Goal: Task Accomplishment & Management: Use online tool/utility

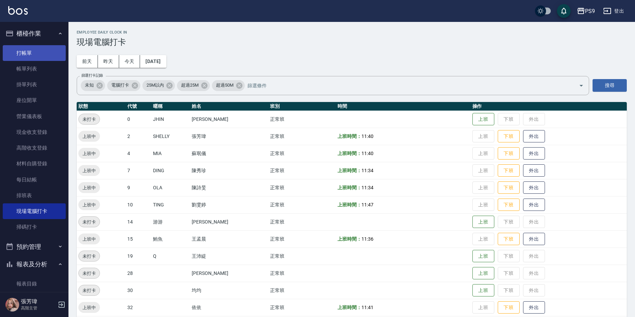
click at [32, 49] on link "打帳單" at bounding box center [34, 53] width 63 height 16
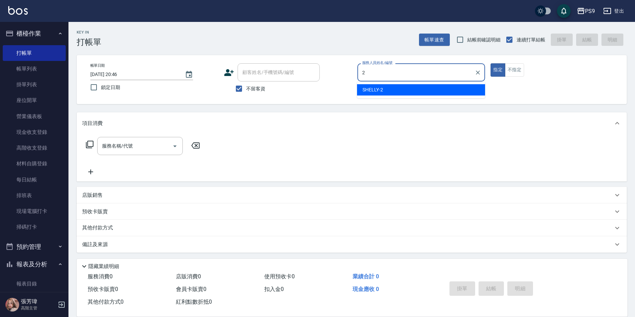
type input "SHELLY-2"
type button "true"
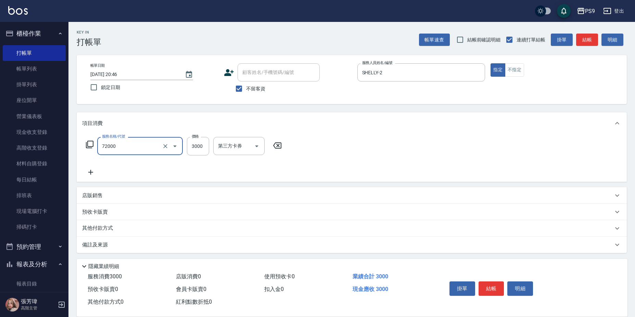
type input "接髮重整(72000)"
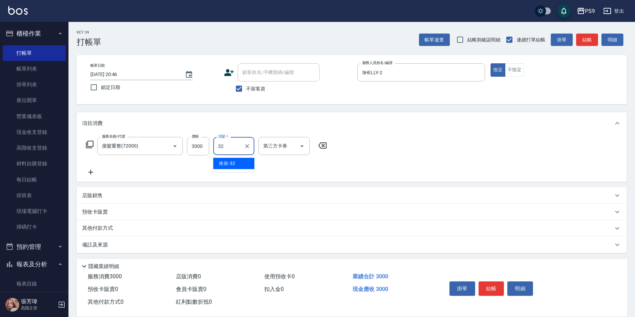
type input "依依-32"
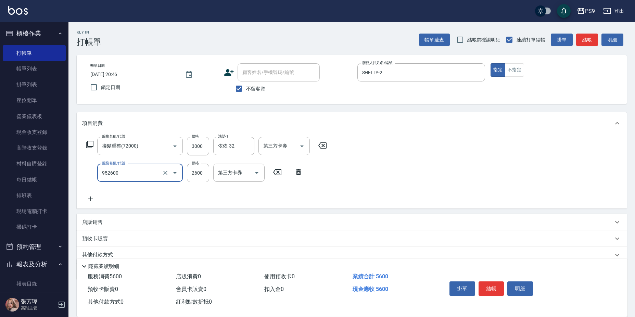
type input "過年-燙B(952600)"
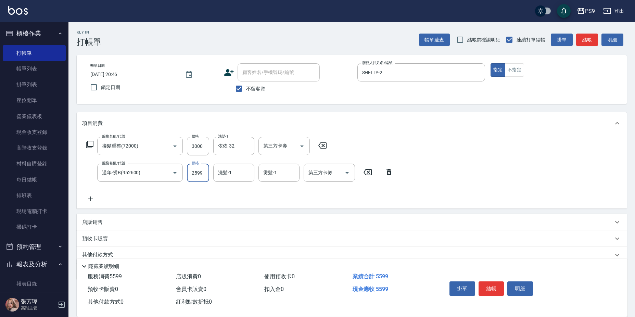
type input "2599"
type input "依依-32"
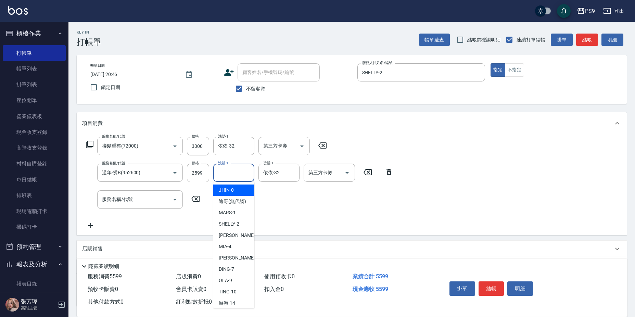
click at [229, 177] on input "洗髮-1" at bounding box center [233, 173] width 35 height 12
type input "依依-32"
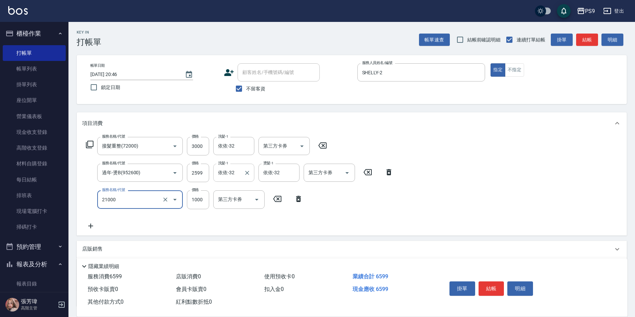
type input "染髮1000(21000)"
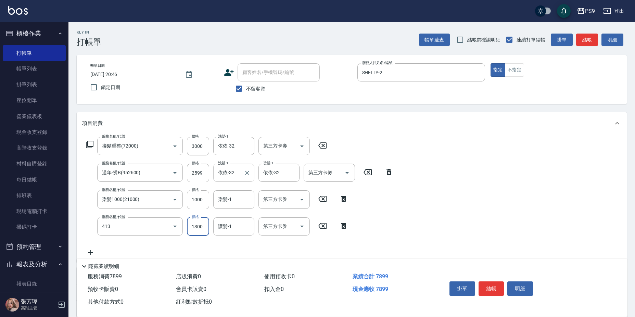
type input "鏡面護髮(413)"
type input "2"
type input "依依-32"
click at [232, 208] on div "服務名稱/代號 接髮重整(72000) 服務名稱/代號 價格 3000 價格 洗髮-1 依依-32 洗髮-1 第三方卡券 第三方卡券 服務名稱/代號 過年-燙…" at bounding box center [239, 210] width 315 height 146
click at [232, 207] on div "染髮-1" at bounding box center [233, 199] width 41 height 18
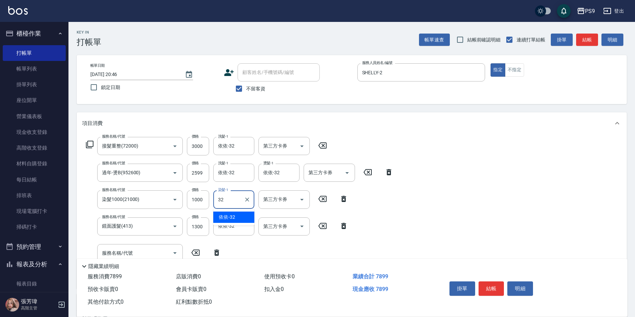
type input "依依-32"
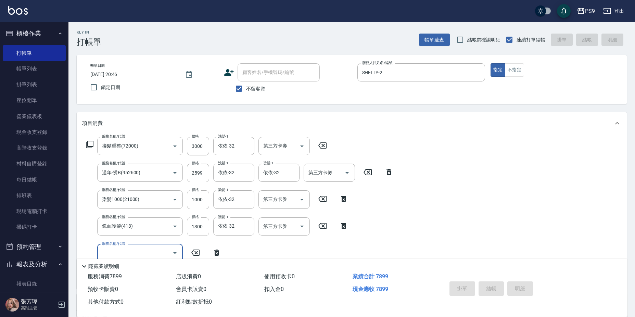
type input "[DATE] 20:47"
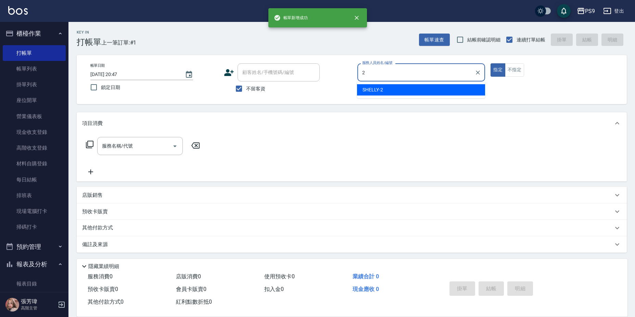
type input "SHELLY-2"
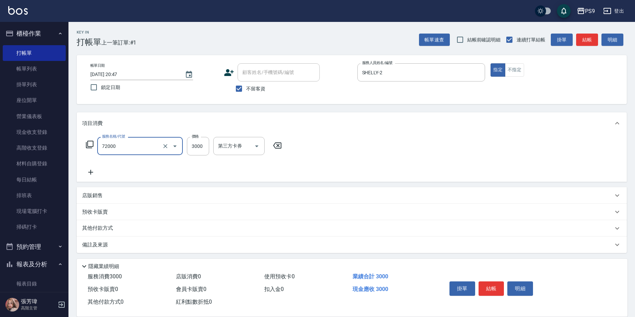
type input "接髮重整(72000)"
type input "2"
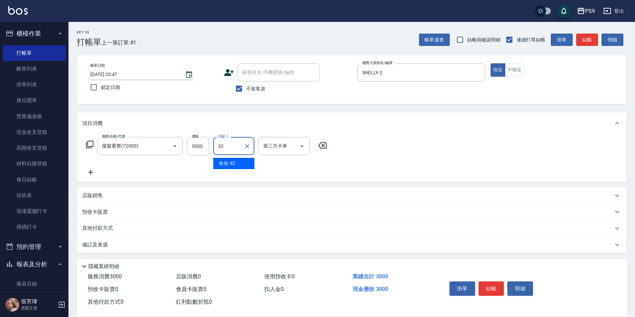
type input "依依-32"
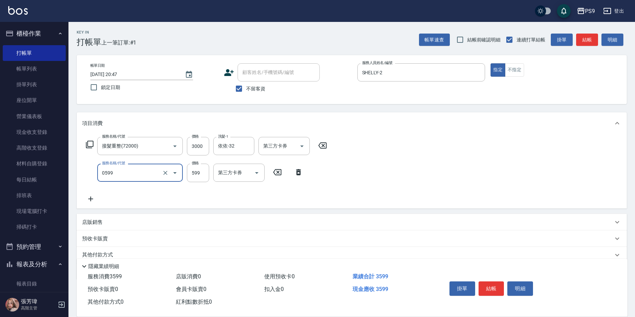
type input "[PERSON_NAME]599(0599)"
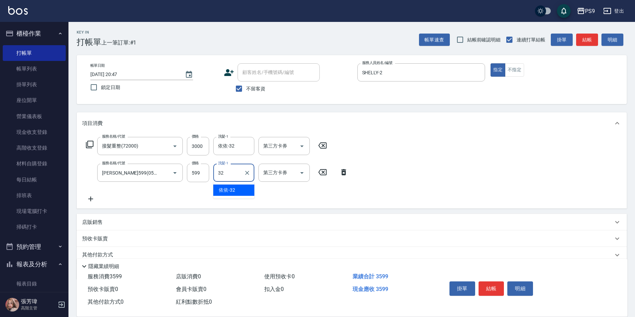
type input "依依-32"
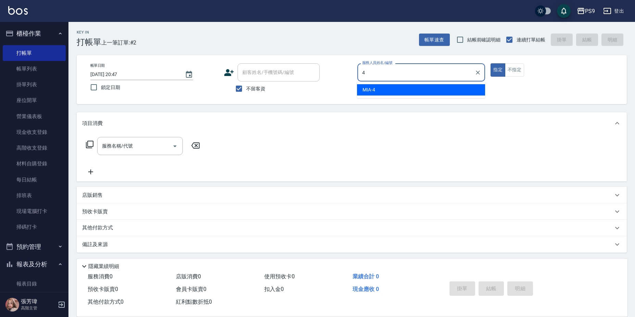
type input "MIA-4"
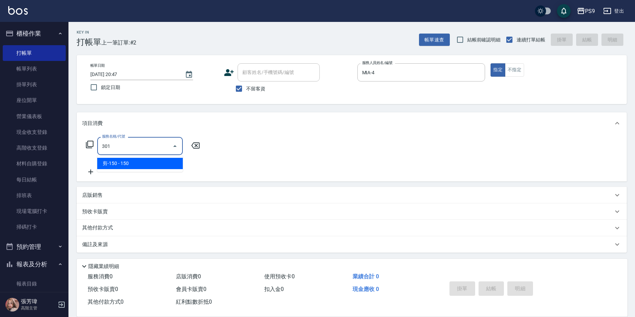
type input "剪-150(301)"
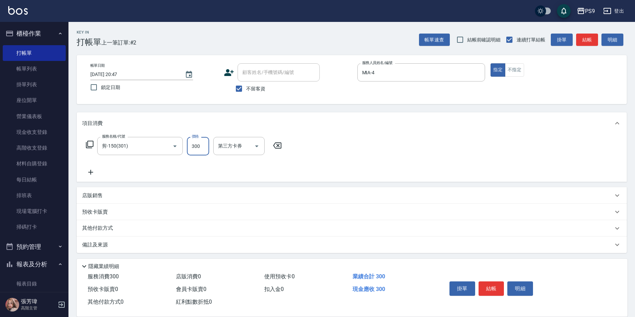
type input "300"
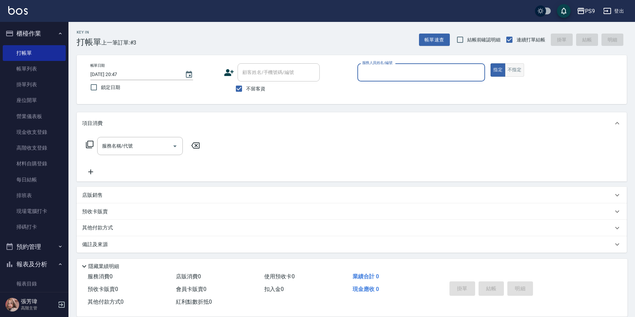
click at [519, 74] on button "不指定" at bounding box center [514, 69] width 19 height 13
click at [407, 80] on div "服務人員姓名/編號" at bounding box center [421, 72] width 128 height 18
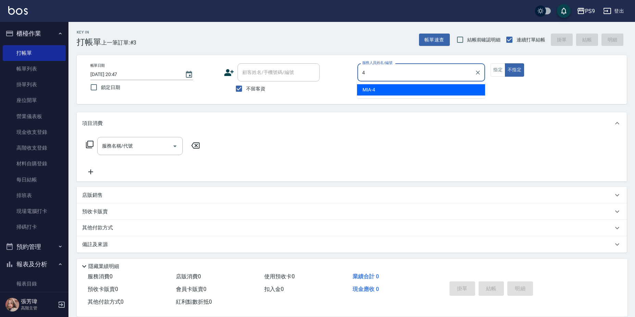
type input "MIA-4"
type button "false"
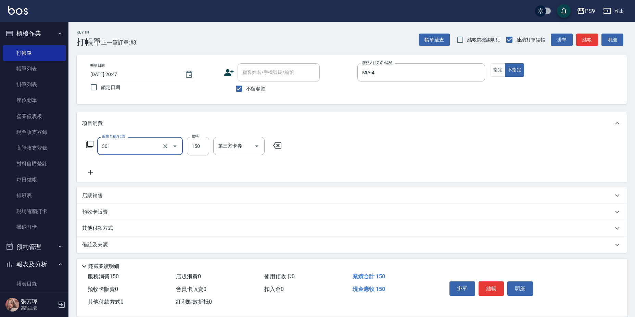
type input "剪-150(301)"
type input "300"
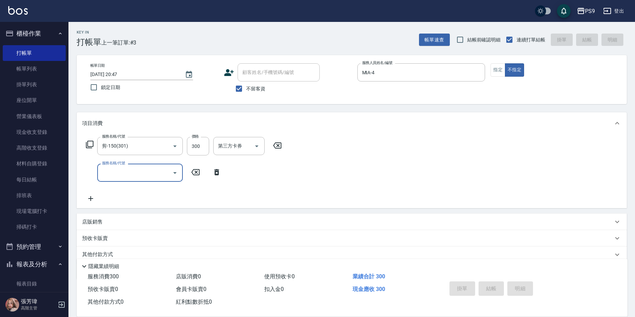
type input "[DATE] 20:48"
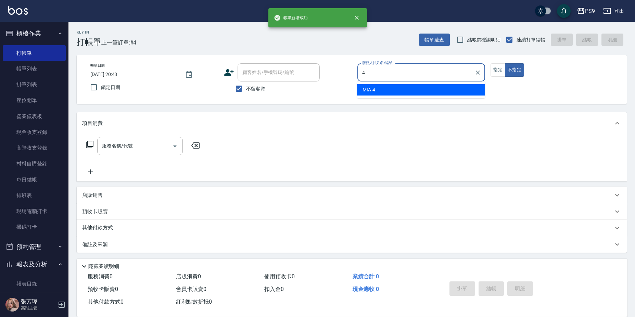
type input "MIA-4"
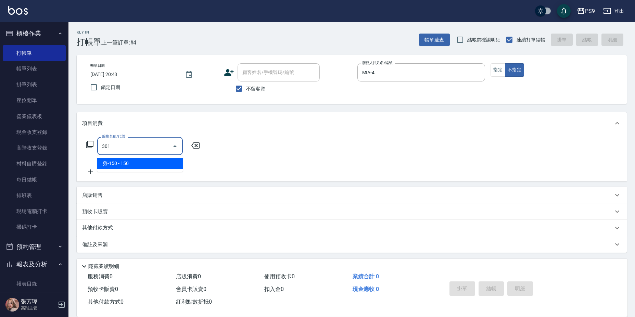
type input "剪-150(301)"
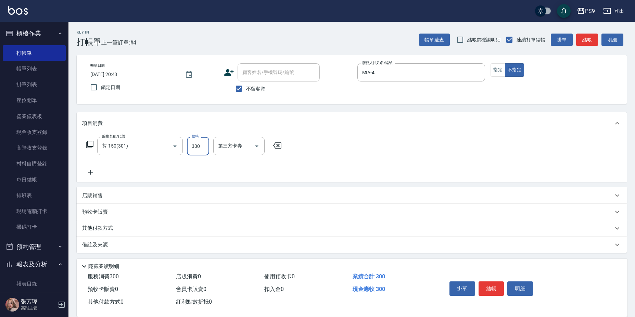
type input "300"
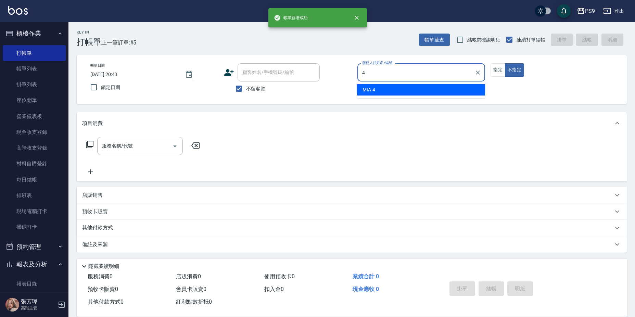
type input "MIA-4"
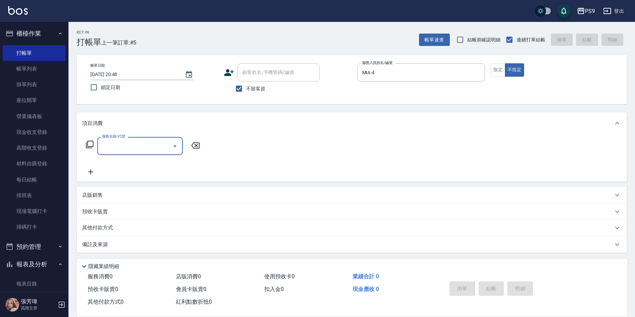
type input "1"
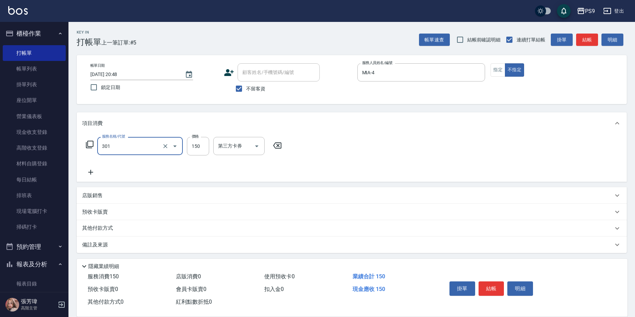
type input "剪-150(301)"
type input "400"
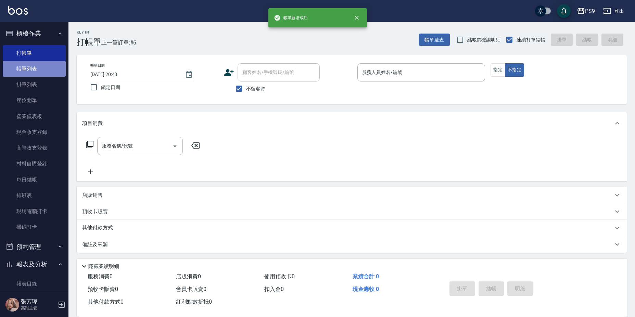
click at [42, 66] on link "帳單列表" at bounding box center [34, 69] width 63 height 16
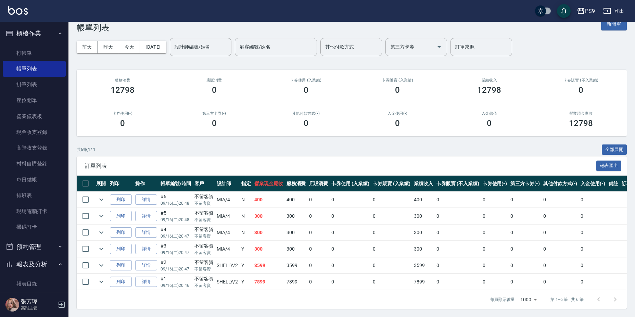
scroll to position [20, 0]
click at [34, 55] on link "打帳單" at bounding box center [34, 53] width 63 height 16
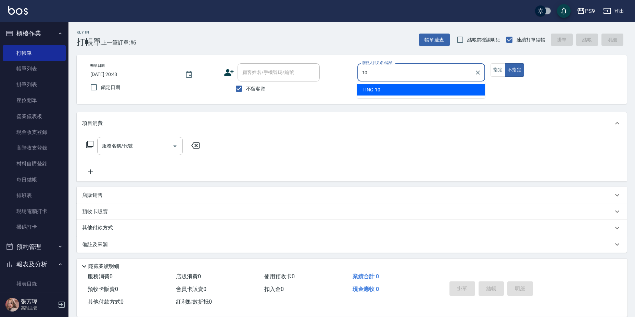
type input "TING-10"
type button "false"
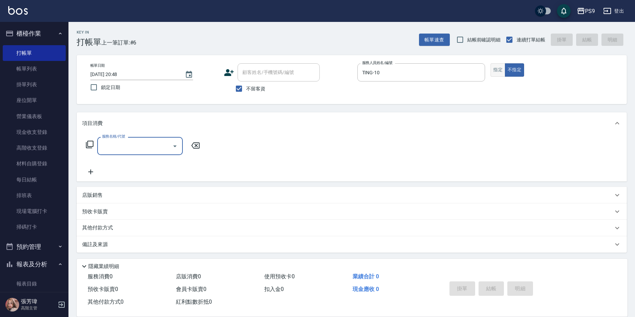
click at [498, 73] on button "指定" at bounding box center [497, 69] width 15 height 13
type button "true"
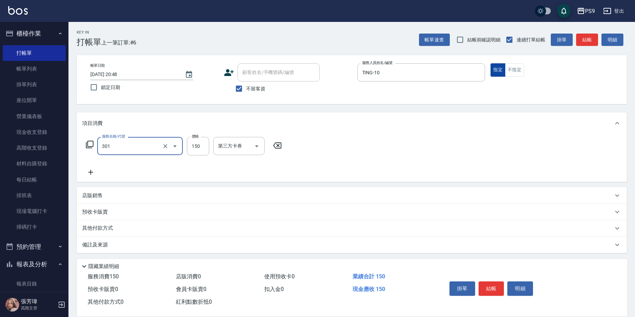
type input "剪-150(301)"
type input "350"
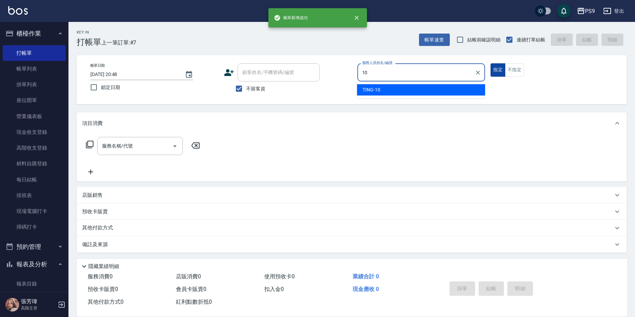
type input "TING-10"
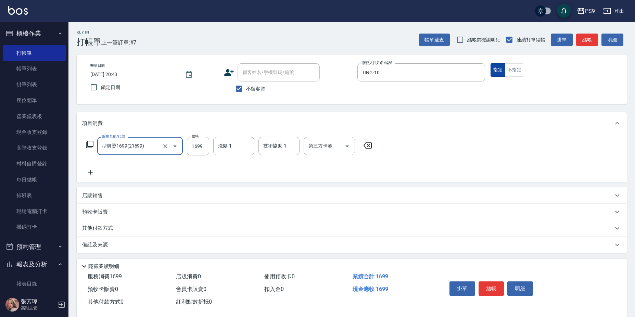
type input "型男燙1699(21699)"
type input "1700"
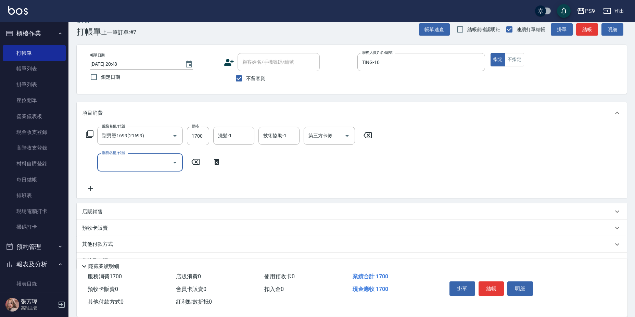
scroll to position [28, 0]
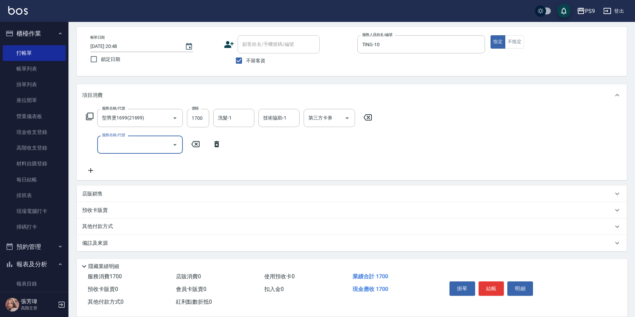
click at [139, 195] on div "店販銷售" at bounding box center [347, 193] width 531 height 7
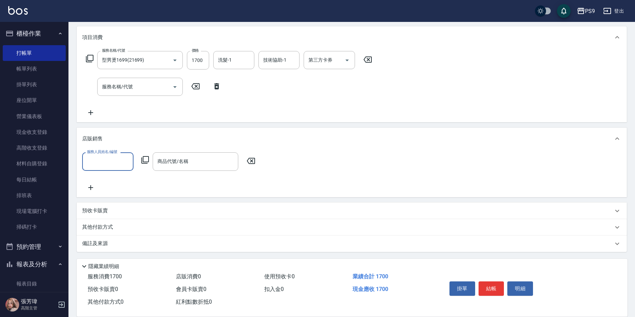
scroll to position [87, 0]
type input "TING-10"
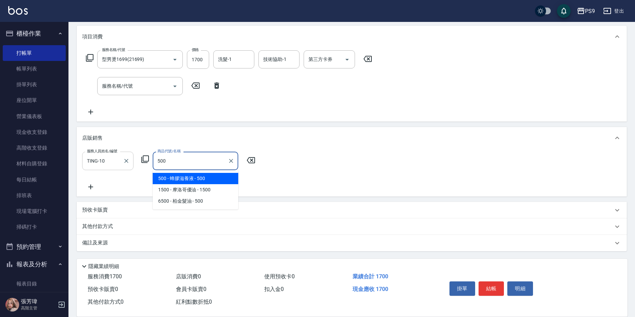
type input "蜂膠滋養液"
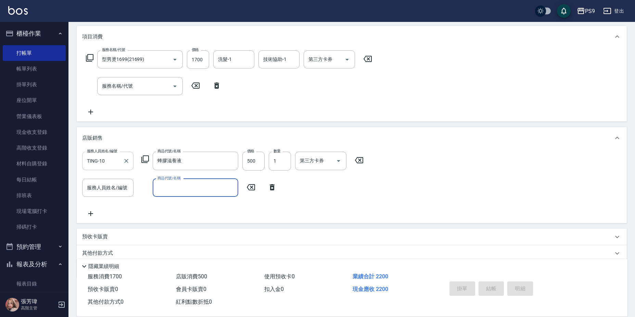
type input "[DATE] 20:49"
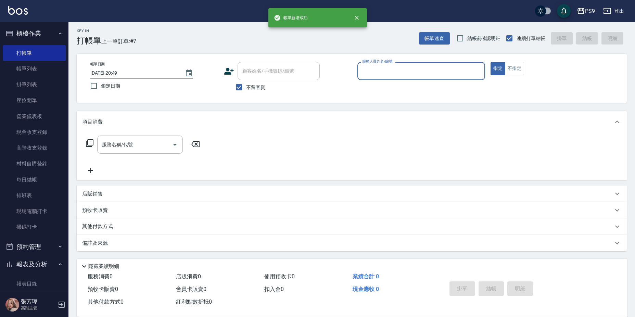
scroll to position [1, 0]
type input "TING-10"
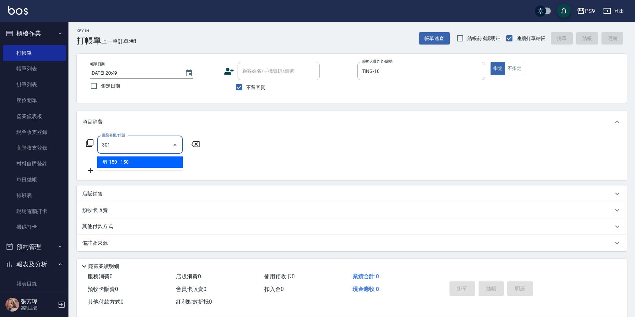
type input "剪-150(301)"
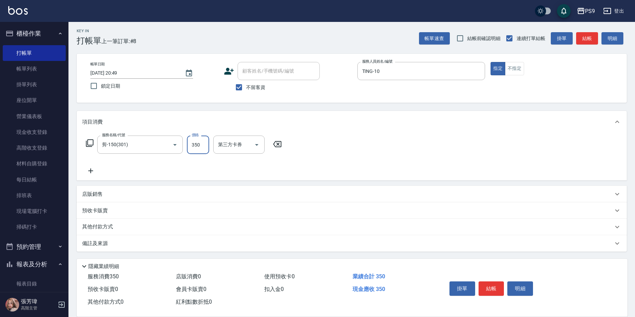
type input "350"
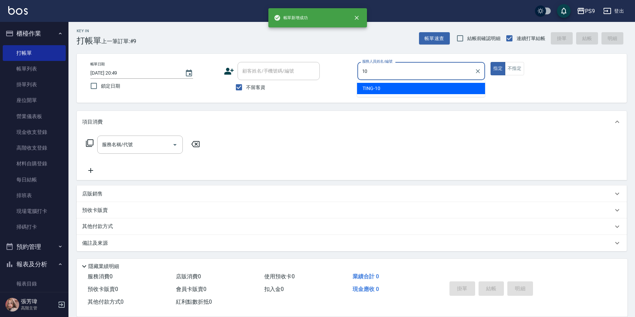
type input "TING-10"
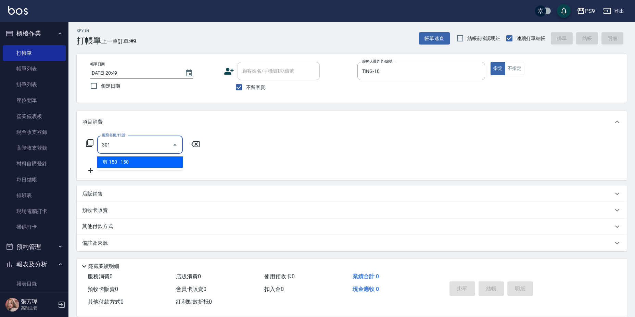
type input "剪-150(301)"
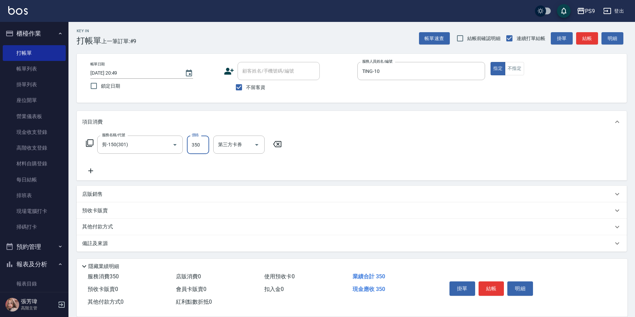
type input "350"
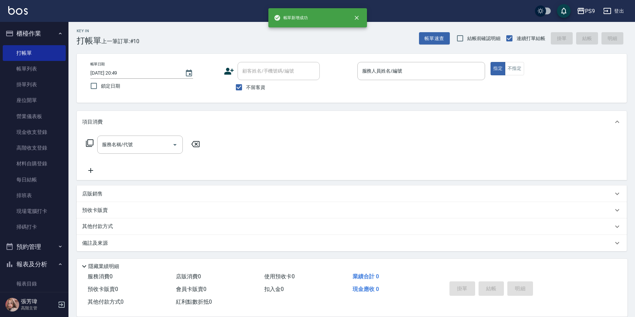
click at [247, 90] on span "不留客資" at bounding box center [255, 87] width 19 height 7
click at [246, 90] on input "不留客資" at bounding box center [239, 87] width 14 height 14
checkbox input "false"
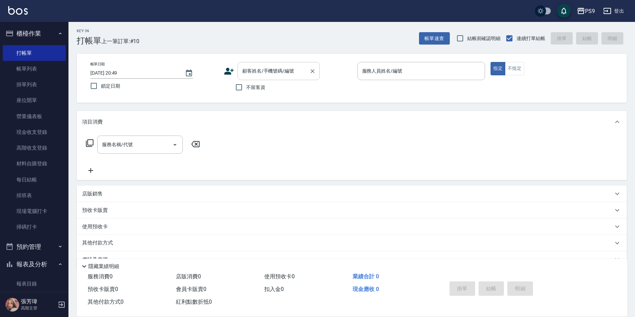
drag, startPoint x: 255, startPoint y: 55, endPoint x: 253, endPoint y: 71, distance: 16.2
click at [255, 57] on div "帳單日期 [DATE] 20:49 鎖定日期 顧客姓名/手機號碼/編號 顧客姓名/手機號碼/編號 不留客資 服務人員姓名/編號 服務人員姓名/編號 指定 不指定" at bounding box center [352, 78] width 550 height 49
click at [253, 73] on input "顧客姓名/手機號碼/編號" at bounding box center [274, 71] width 66 height 12
type input "[PERSON_NAME]/0922281025/null"
type input "TING-10"
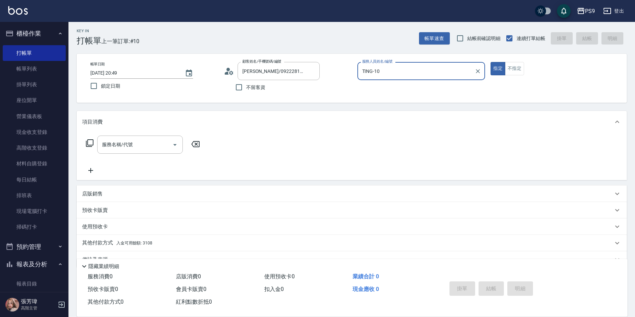
click at [490, 62] on button "指定" at bounding box center [497, 68] width 15 height 13
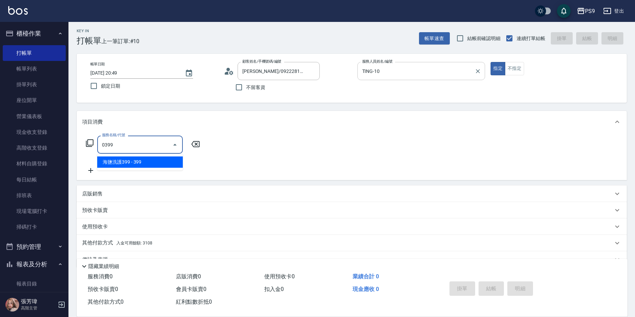
type input "海鹽洗護399(0399)"
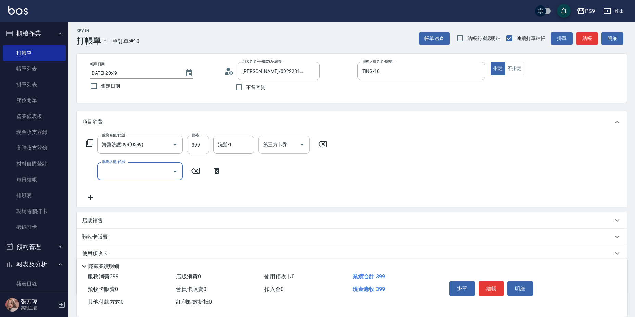
click at [283, 136] on div "服務名稱/代號 海鹽洗護399(0399) 服務名稱/代號 價格 399 價格 洗髮-1 洗髮-1 第三方卡券 第三方卡券 服務名稱/代號 服務名稱/代號" at bounding box center [352, 170] width 550 height 74
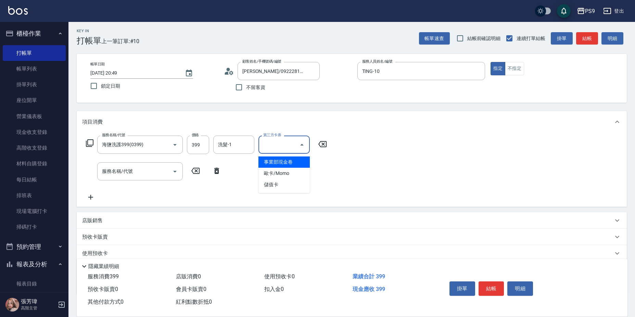
drag, startPoint x: 282, startPoint y: 141, endPoint x: 282, endPoint y: 161, distance: 20.2
click at [282, 141] on input "第三方卡券" at bounding box center [278, 145] width 35 height 12
click at [285, 186] on span "儲值卡" at bounding box center [283, 184] width 51 height 11
type input "儲值卡"
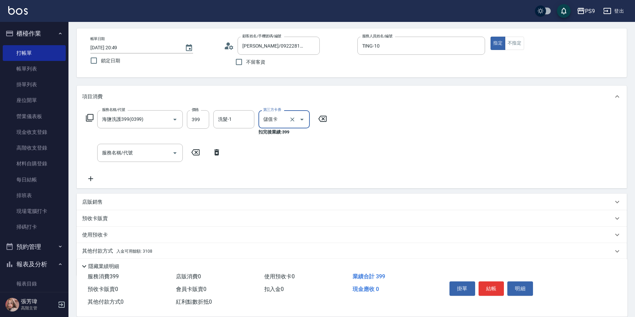
scroll to position [51, 0]
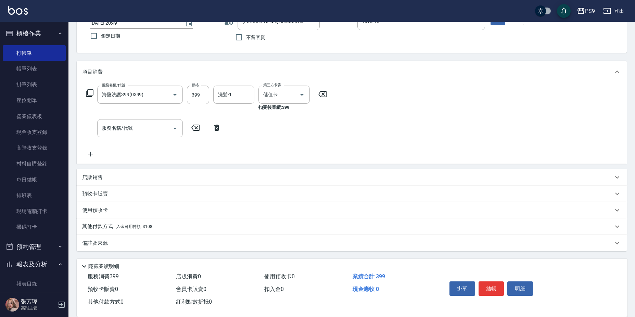
click at [186, 226] on div "其他付款方式 入金可用餘額: 3108" at bounding box center [347, 227] width 531 height 8
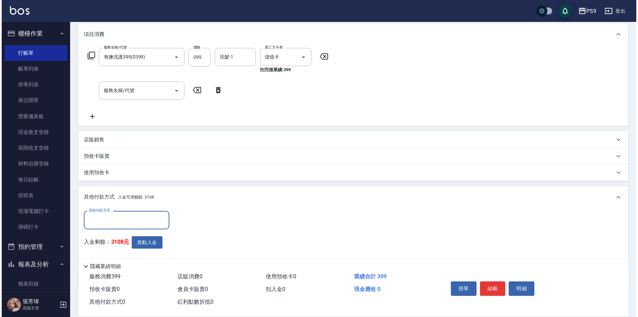
scroll to position [125, 0]
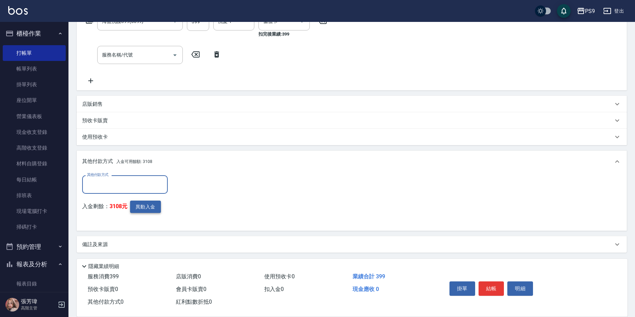
click at [149, 208] on button "異動入金" at bounding box center [145, 207] width 31 height 13
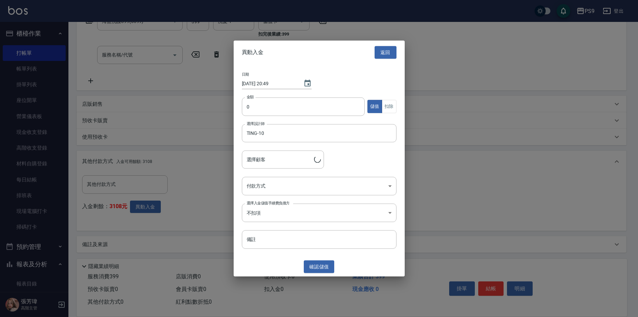
type input "[PERSON_NAME]/0922281025"
click at [283, 105] on input "0" at bounding box center [303, 106] width 123 height 18
type input "399"
click at [385, 109] on button "扣除" at bounding box center [389, 106] width 15 height 13
click at [277, 180] on body "PS9 登出 櫃檯作業 打帳單 帳單列表 掛單列表 座位開單 營業儀表板 現金收支登錄 高階收支登錄 材料自購登錄 每日結帳 排班表 現場電腦打卡 掃碼打卡 …" at bounding box center [319, 96] width 638 height 443
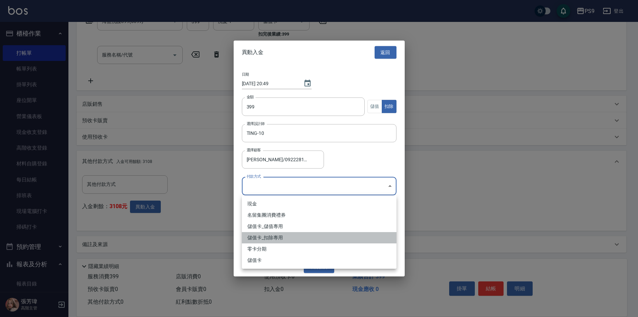
click at [268, 240] on li "儲值卡_扣除專用" at bounding box center [319, 237] width 155 height 11
type input "儲值卡_扣除專用"
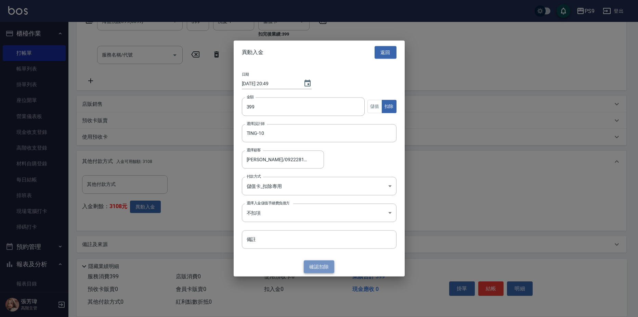
click at [311, 266] on button "確認 扣除" at bounding box center [319, 266] width 31 height 13
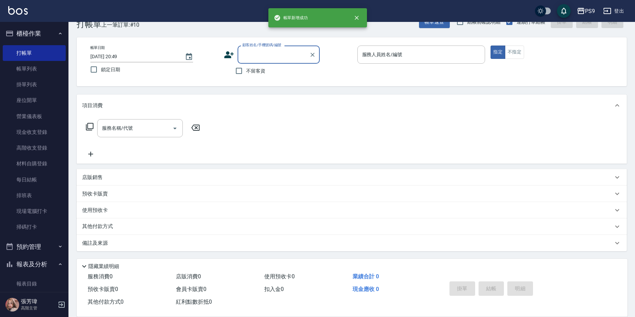
scroll to position [0, 0]
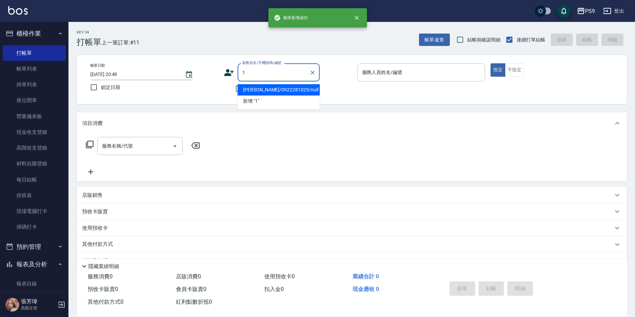
type input "10"
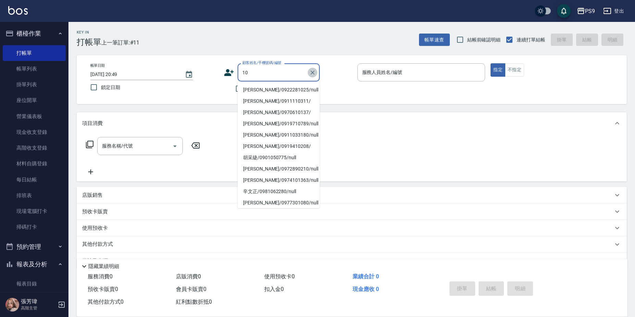
click at [312, 73] on icon "Clear" at bounding box center [312, 72] width 4 height 4
drag, startPoint x: 142, startPoint y: 140, endPoint x: 154, endPoint y: 136, distance: 12.8
click at [154, 136] on div "服務名稱/代號 服務名稱/代號" at bounding box center [352, 157] width 550 height 47
click at [203, 97] on div "帳單日期 [DATE] 20:49 鎖定日期 顧客姓名/手機號碼/編號 顧客姓名/手機號碼/編號 不留客資 服務人員姓名/編號 服務人員姓名/編號 指定 不指定" at bounding box center [352, 79] width 550 height 49
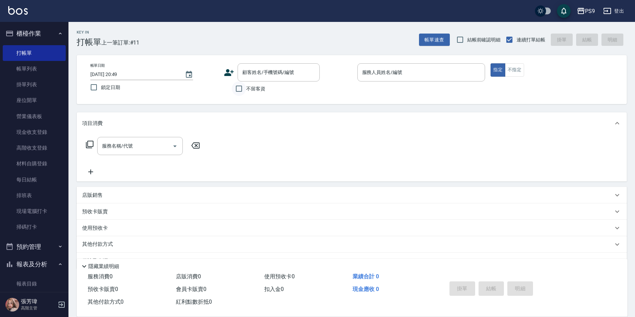
click at [241, 90] on input "不留客資" at bounding box center [239, 88] width 14 height 14
checkbox input "true"
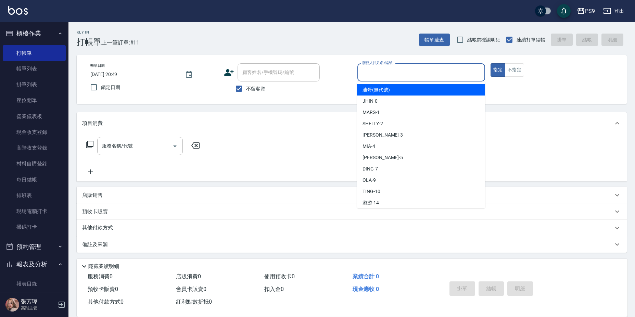
click at [401, 74] on input "服務人員姓名/編號" at bounding box center [421, 72] width 122 height 12
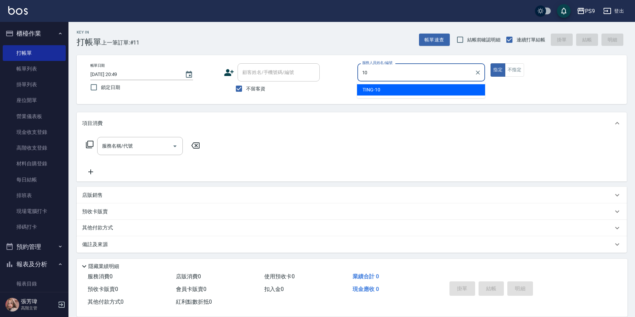
type input "TING-10"
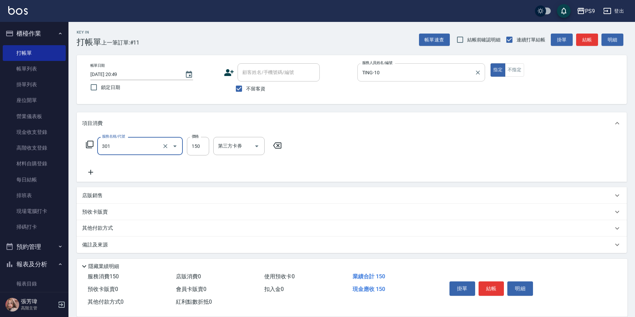
type input "剪-150(301)"
click at [193, 142] on input "150" at bounding box center [198, 146] width 22 height 18
type input "350"
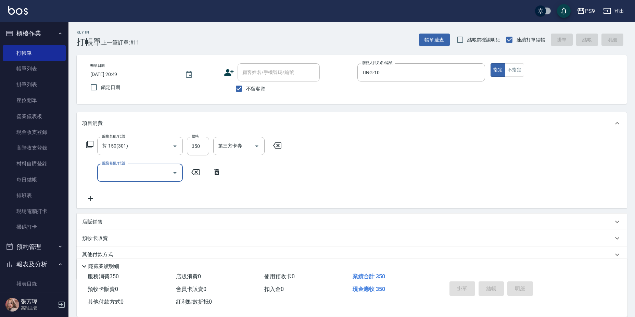
type input "[DATE] 20:50"
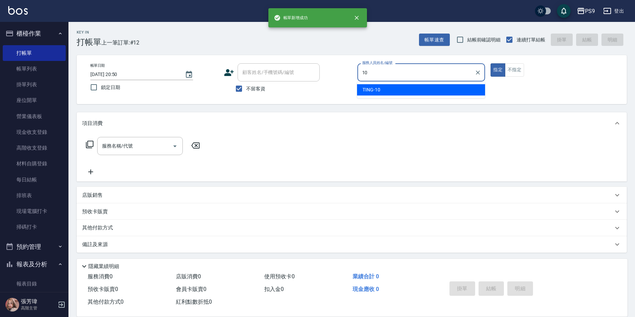
type input "TING-10"
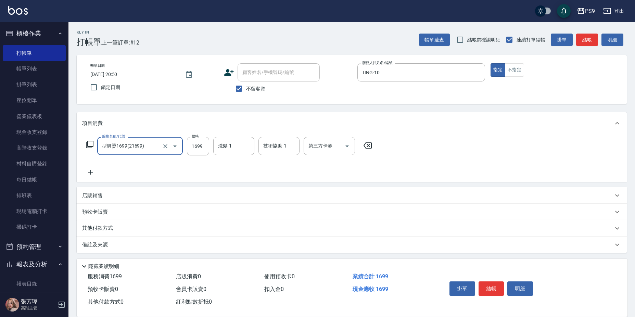
type input "型男燙1699(21699)"
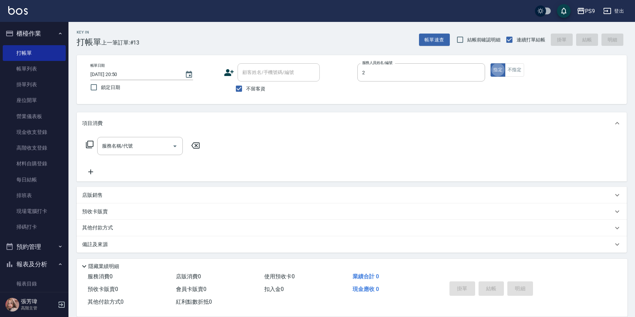
type input "SHELLY-2"
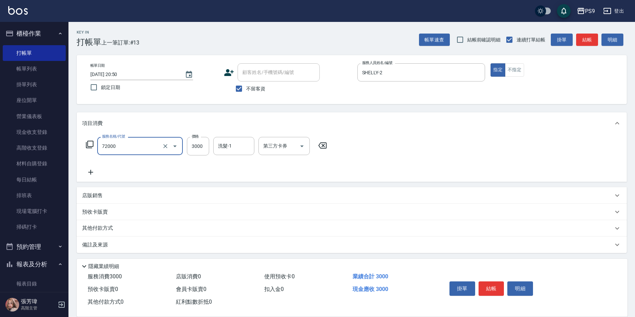
type input "接髮重整(72000)"
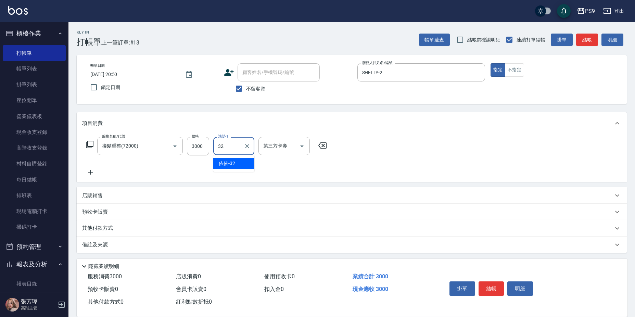
type input "依依-32"
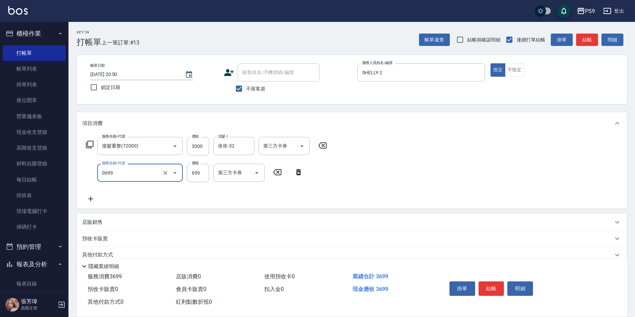
type input "699精油(0699)"
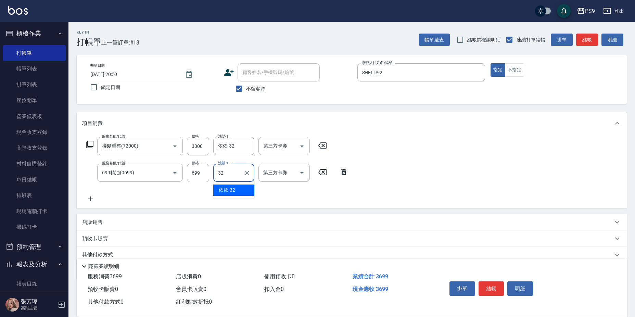
type input "依依-32"
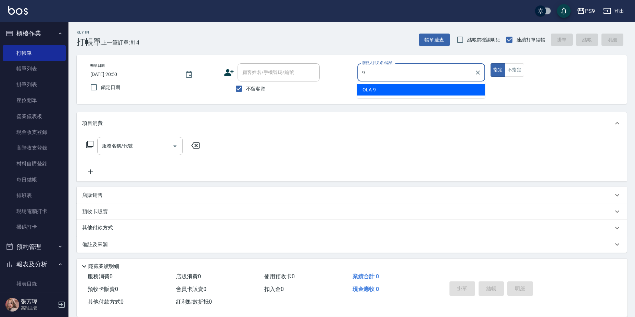
type input "OLA-9"
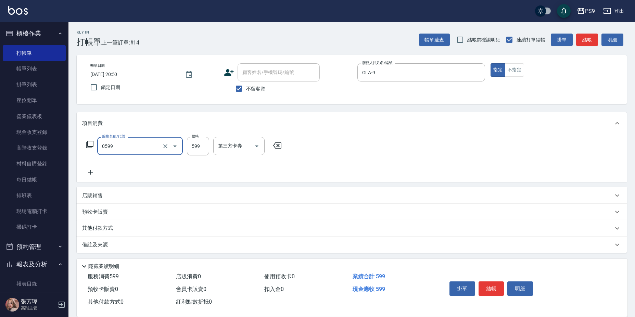
type input "[PERSON_NAME]599(0599)"
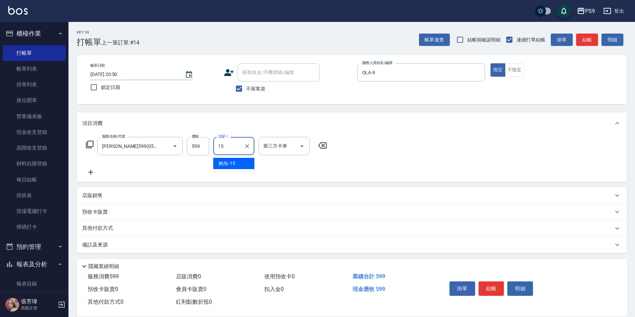
type input "鮪魚-15"
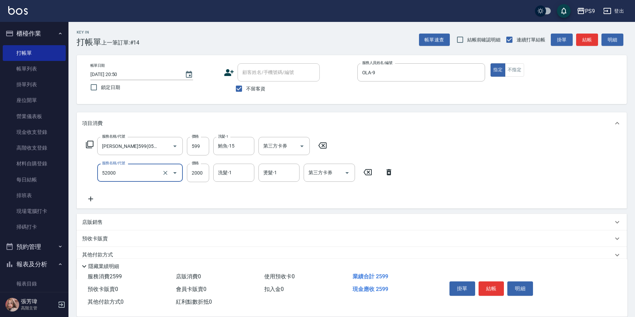
type input "燙髮2000(52000)"
type input "1900"
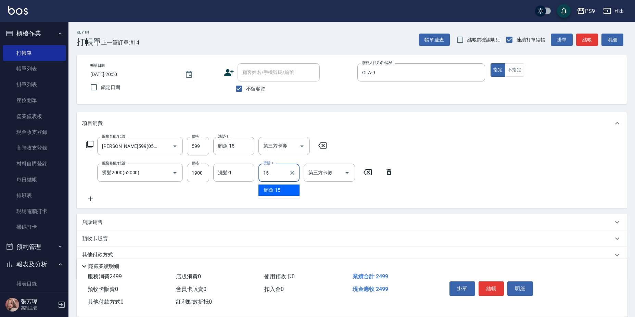
type input "鮪魚-15"
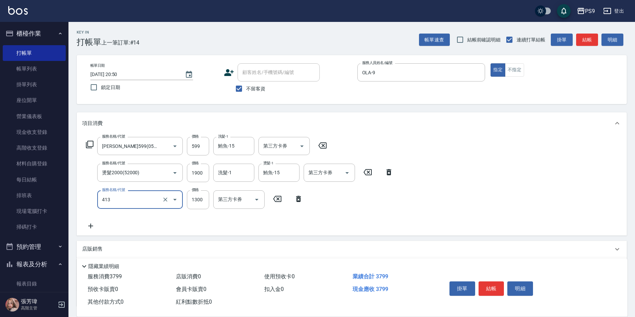
type input "鏡面護髮(413)"
type input "1500"
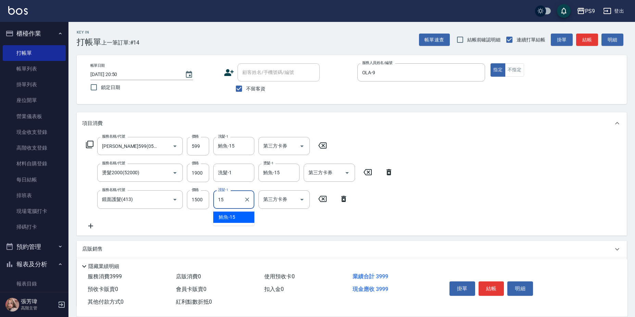
type input "鮪魚-15"
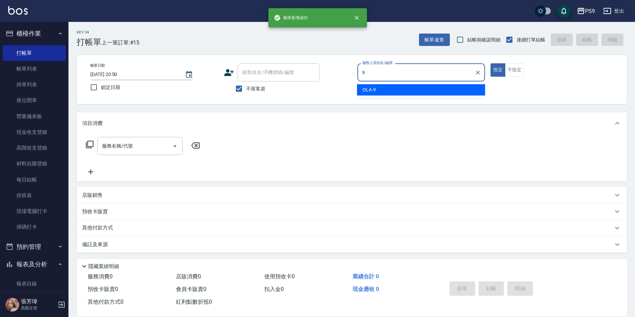
type input "OLA-9"
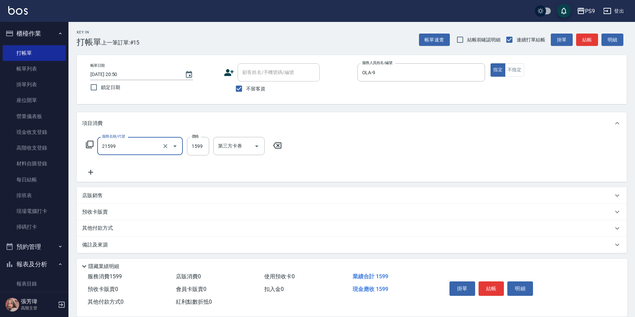
type input "染髮1599(21599)"
type input "1845"
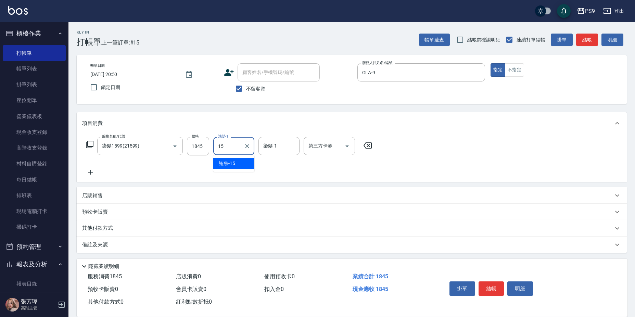
type input "鮪魚-15"
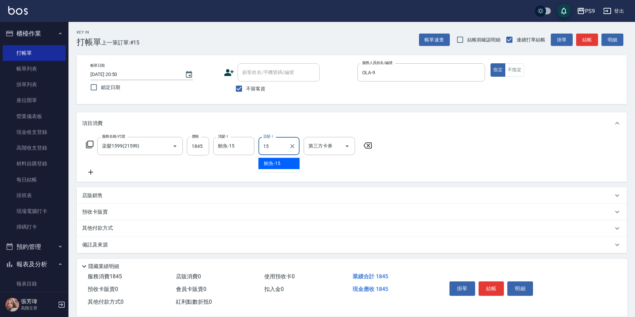
type input "鮪魚-15"
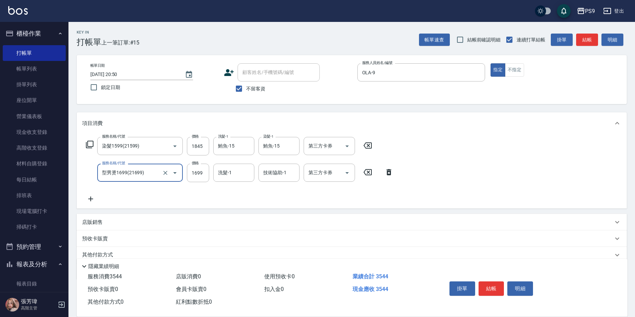
type input "型男燙1699(21699)"
type input "1845"
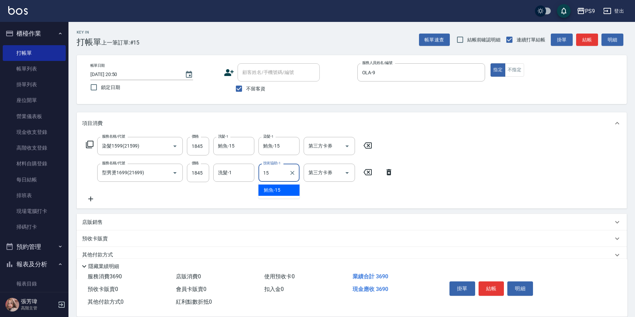
type input "鮪魚-15"
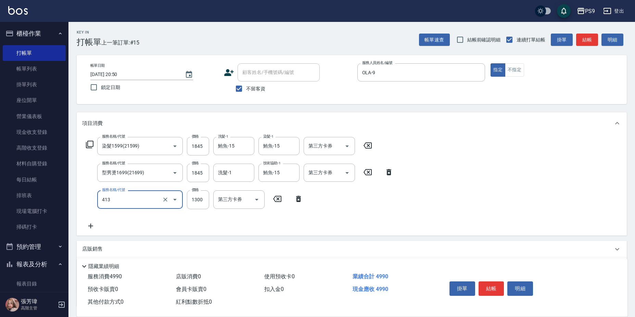
type input "鏡面護髮(413)"
type input "2000"
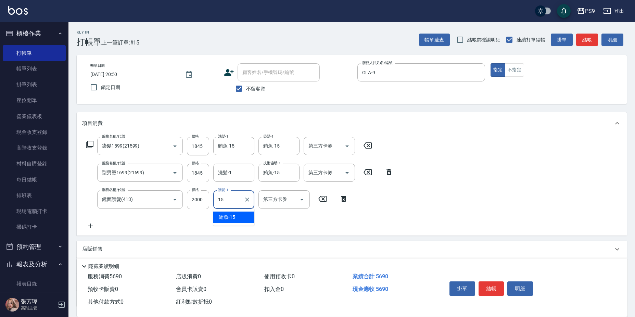
type input "鮪魚-15"
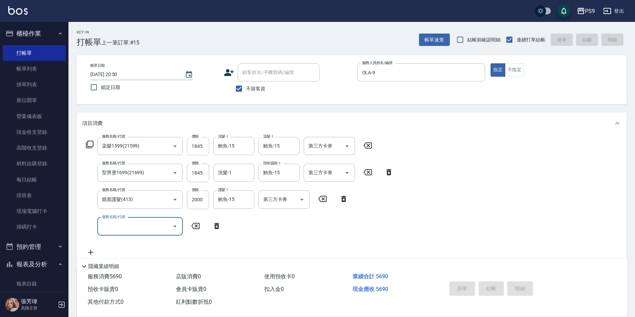
type input "[DATE] 20:51"
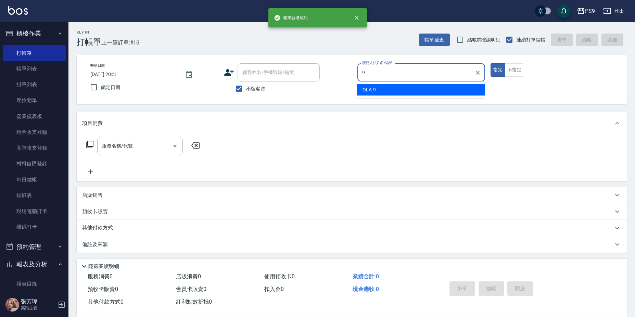
type input "OLA-9"
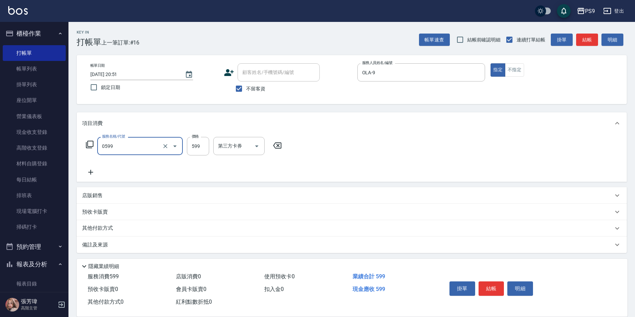
type input "[PERSON_NAME]599(0599)"
type input "599"
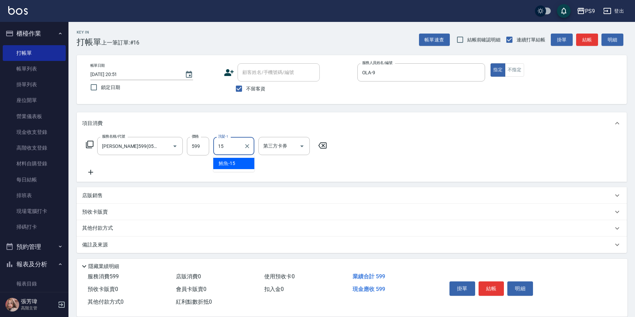
type input "鮪魚-15"
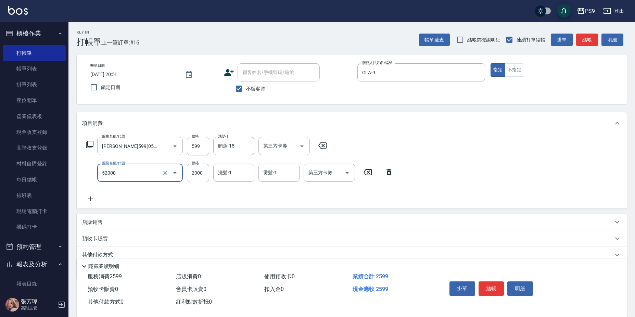
type input "燙髮2000(52000)"
click at [193, 169] on input "190" at bounding box center [198, 173] width 22 height 18
click at [199, 169] on input "190" at bounding box center [198, 173] width 22 height 18
click at [205, 170] on input "190" at bounding box center [198, 173] width 22 height 18
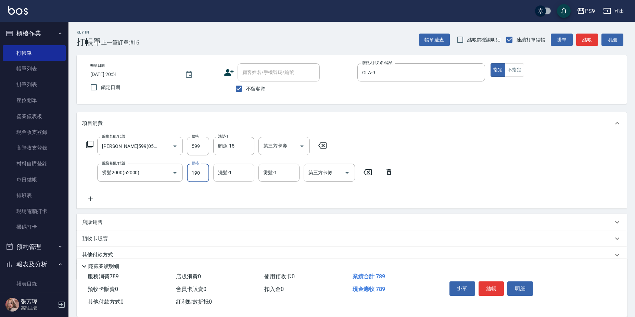
type input "1900"
click at [278, 175] on input "燙髮-1" at bounding box center [278, 173] width 35 height 12
type input "鮪魚-15"
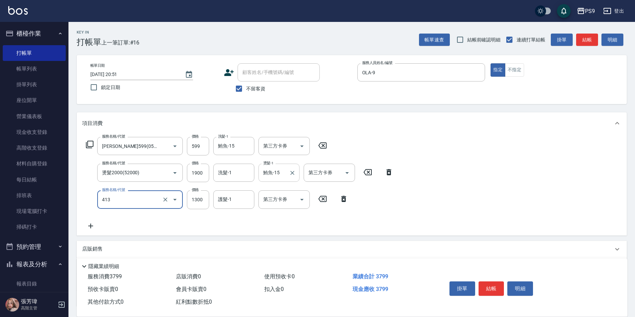
type input "鏡面護髮(413)"
type input "1500"
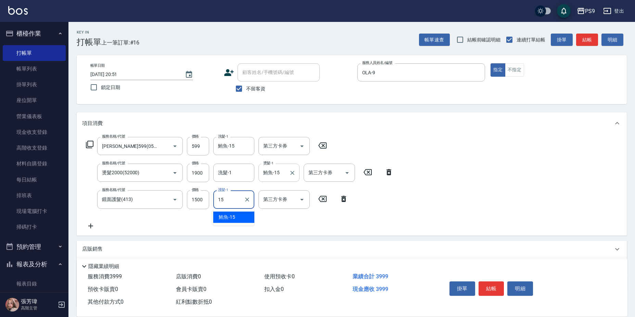
type input "鮪魚-15"
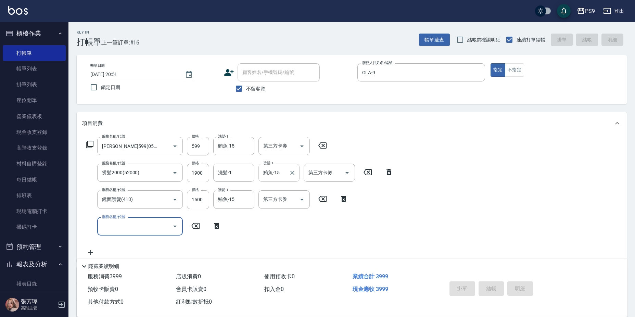
type input "[DATE] 20:52"
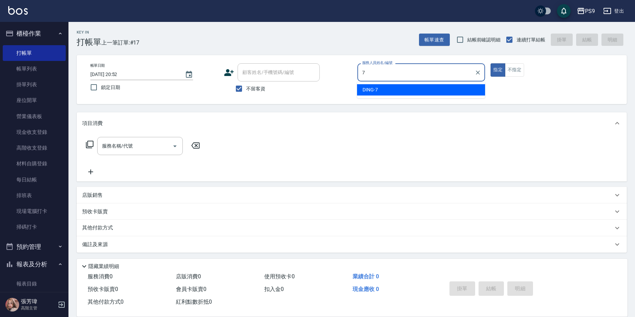
type input "DING-7"
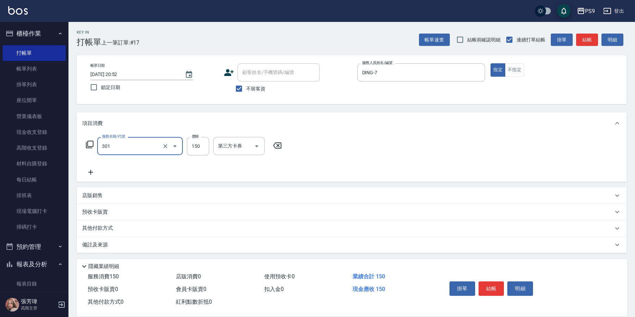
type input "剪-150(301)"
type input "350"
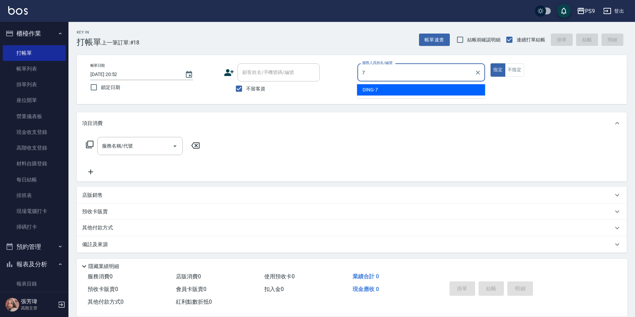
type input "DING-7"
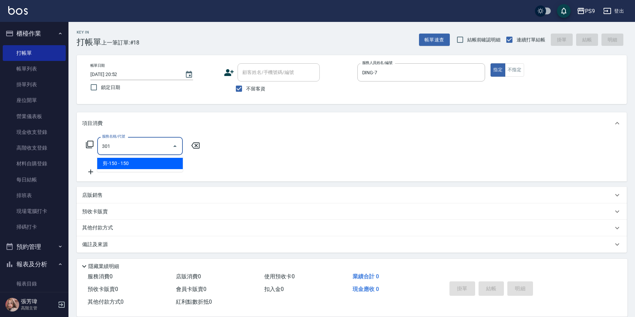
type input "剪-150(301)"
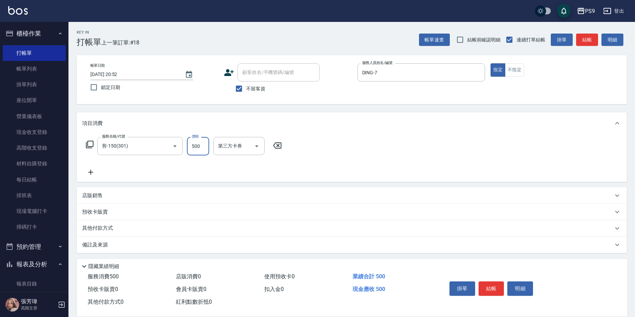
type input "500"
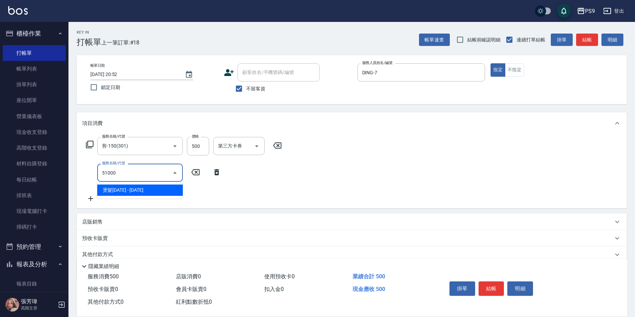
type input "燙髮1000(51000)"
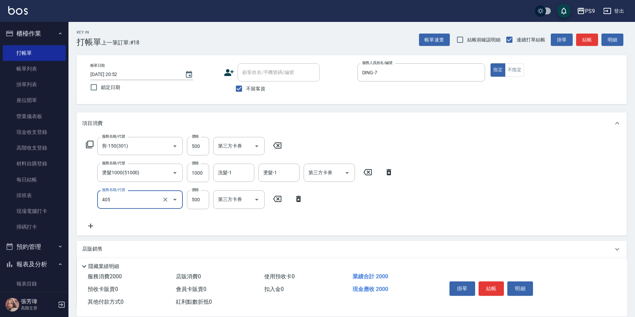
type input "護-500(405)"
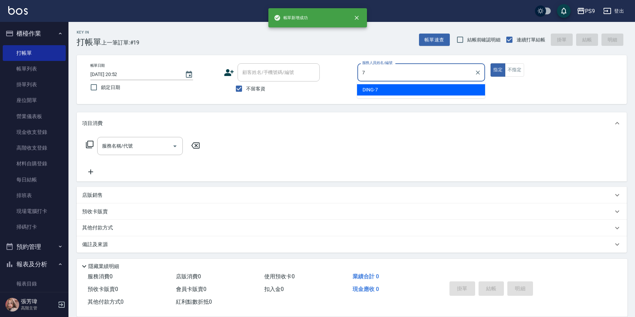
type input "DING-7"
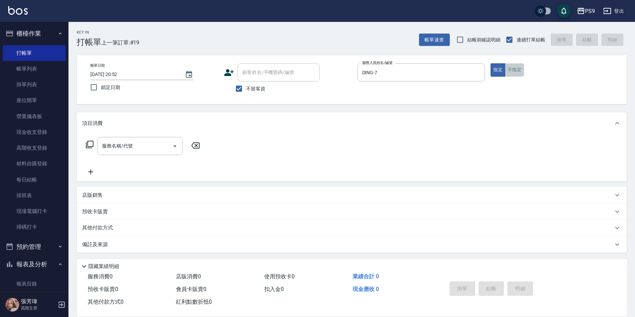
click at [517, 66] on button "不指定" at bounding box center [514, 69] width 19 height 13
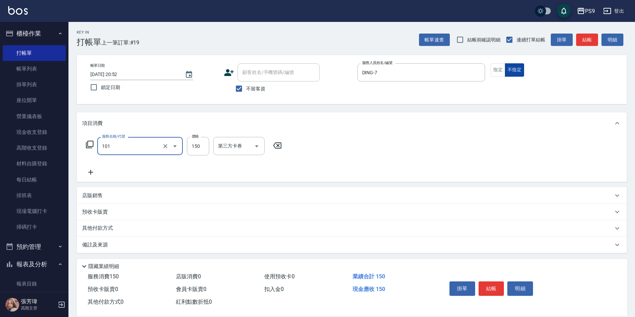
type input "洗髮(101)"
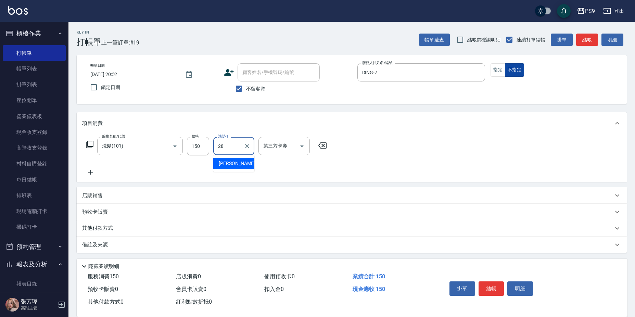
type input "[PERSON_NAME]-28"
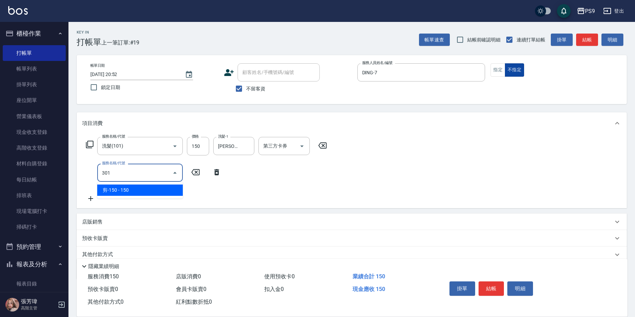
type input "剪-150(301)"
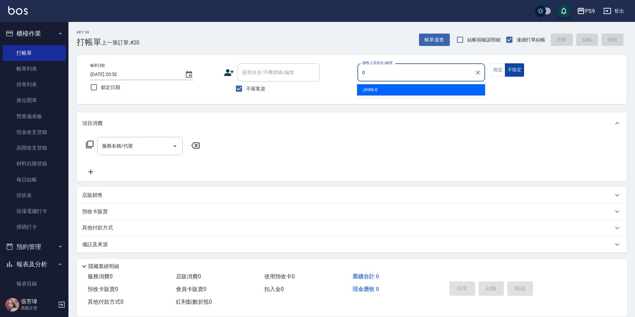
type input "JHIN-0"
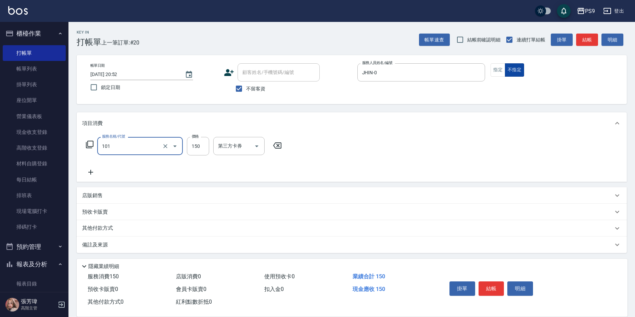
type input "洗髮(101)"
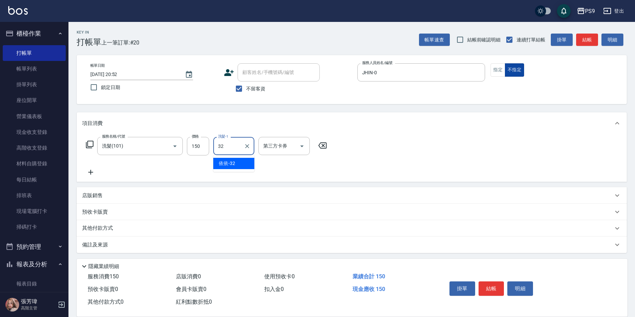
type input "依依-32"
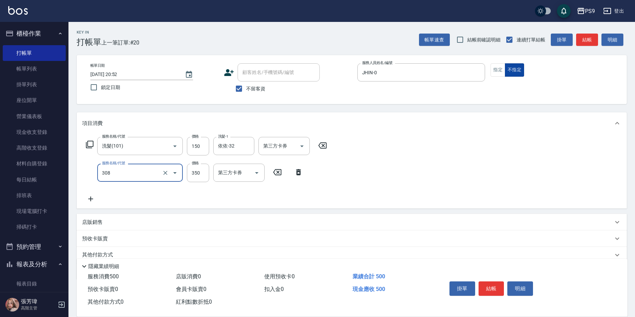
type input "剪-350(308)"
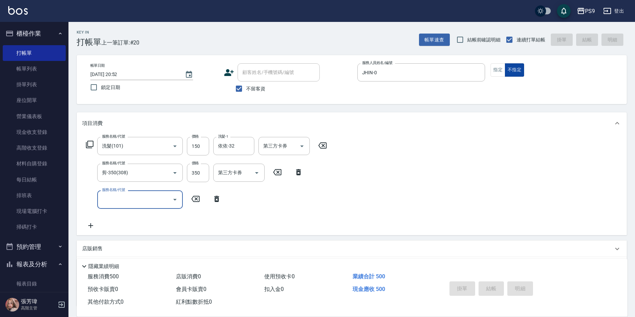
type input "[DATE] 20:53"
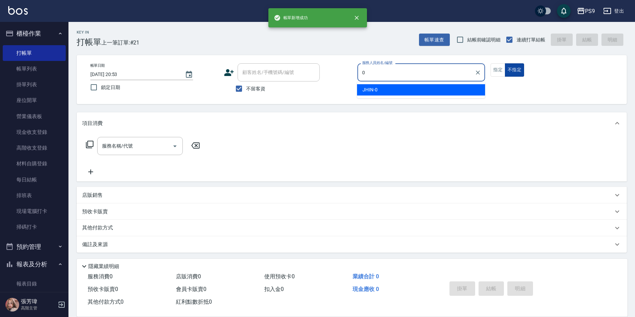
type input "JHIN-0"
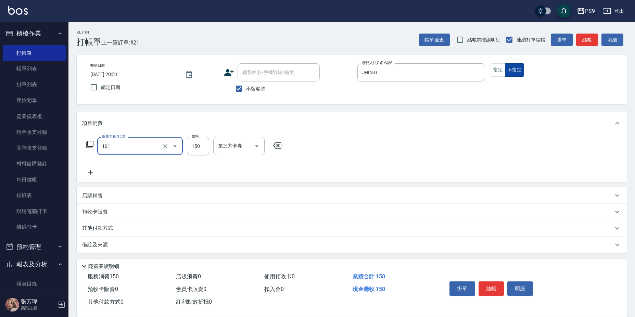
type input "洗髮(101)"
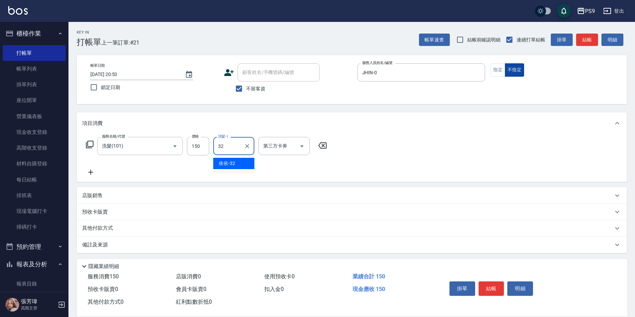
type input "依依-32"
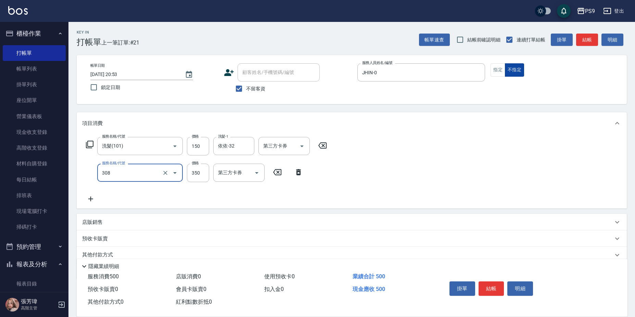
type input "剪-350(308)"
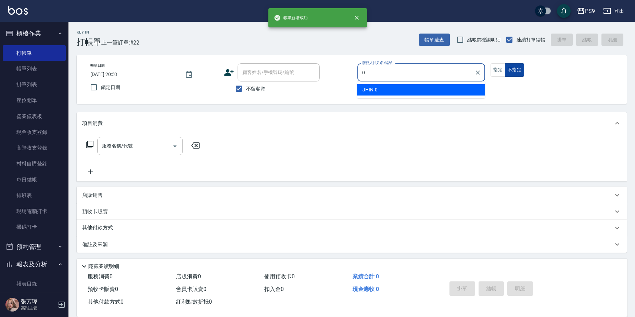
type input "JHIN-0"
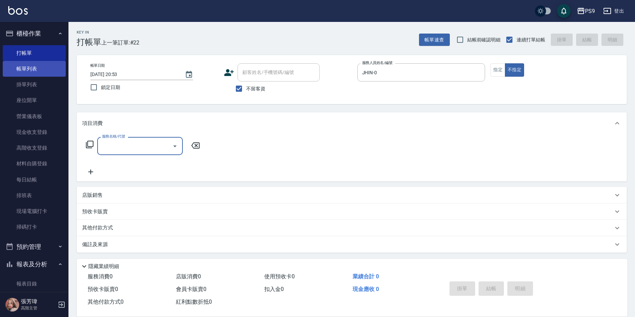
click at [37, 71] on link "帳單列表" at bounding box center [34, 69] width 63 height 16
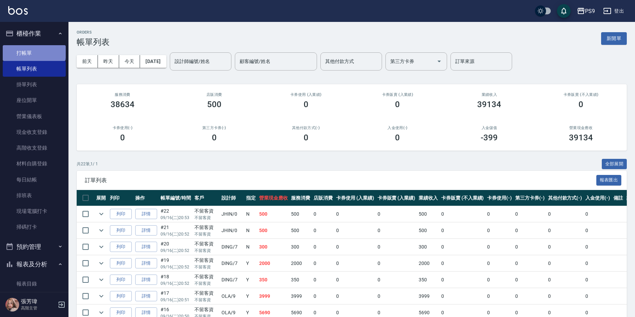
click at [33, 51] on link "打帳單" at bounding box center [34, 53] width 63 height 16
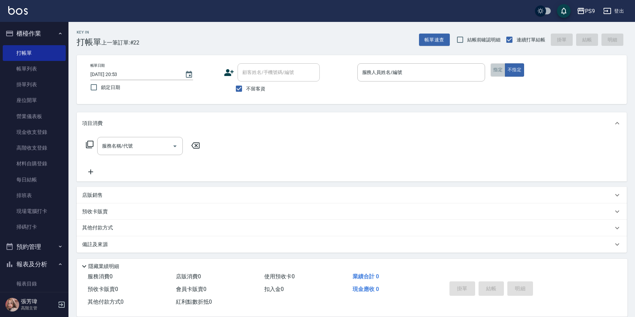
click at [492, 67] on button "指定" at bounding box center [497, 69] width 15 height 13
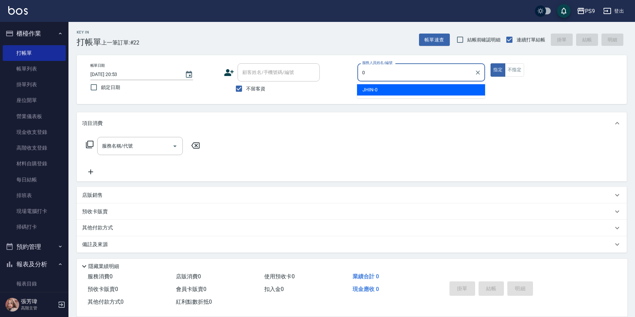
type input "JHIN-0"
type button "true"
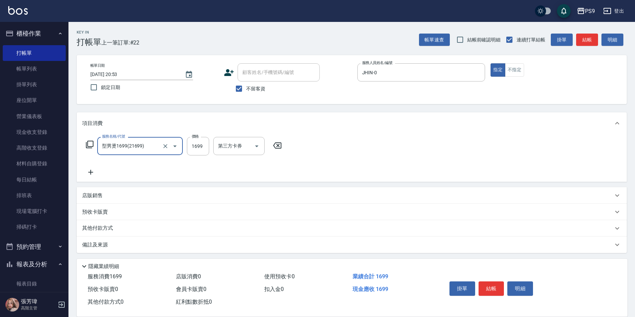
type input "型男燙1699(21699)"
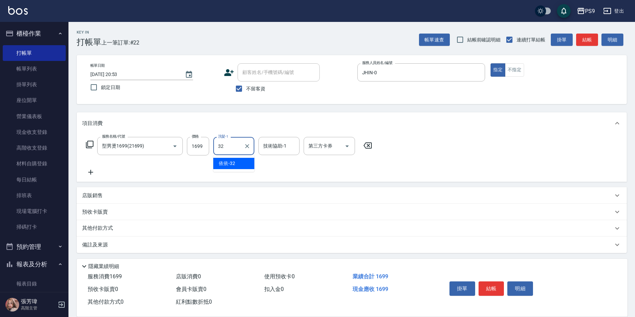
type input "依依-32"
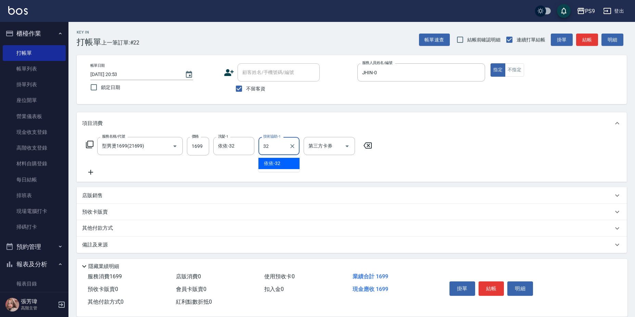
type input "依依-32"
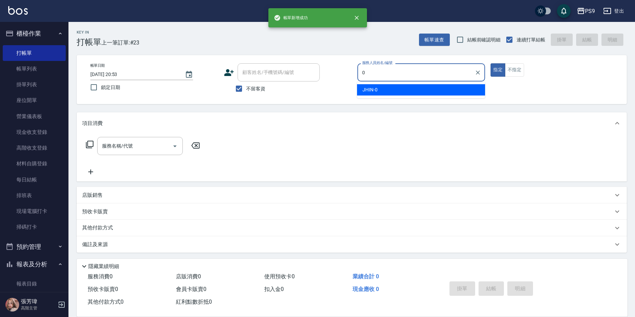
type input "JHIN-0"
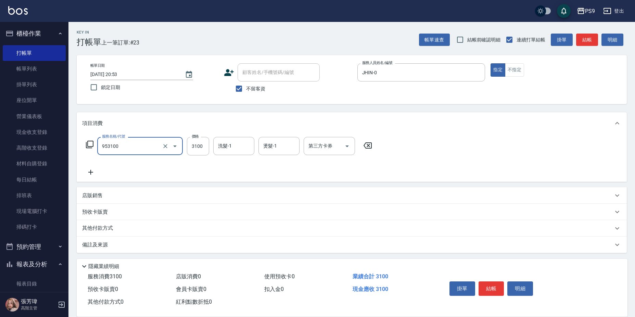
type input "過年-燙A(953100)"
type input "3000"
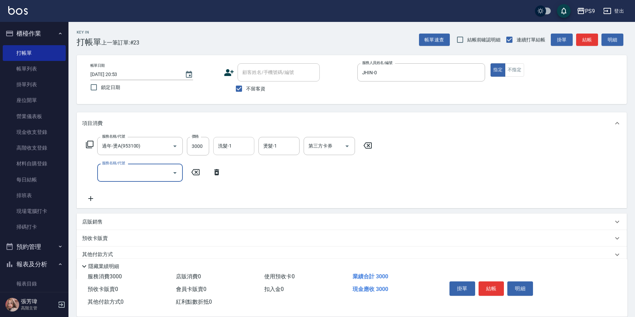
drag, startPoint x: 242, startPoint y: 140, endPoint x: 241, endPoint y: 137, distance: 3.5
click at [242, 140] on input "洗髮-1" at bounding box center [233, 146] width 35 height 12
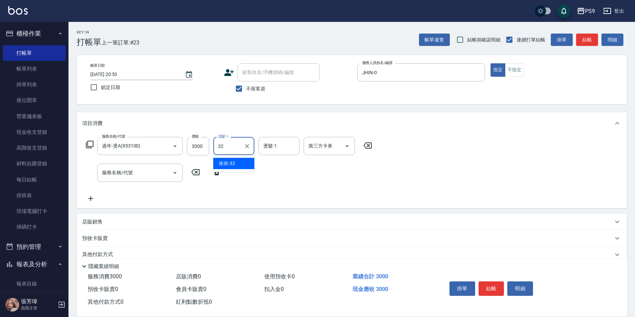
type input "依依-32"
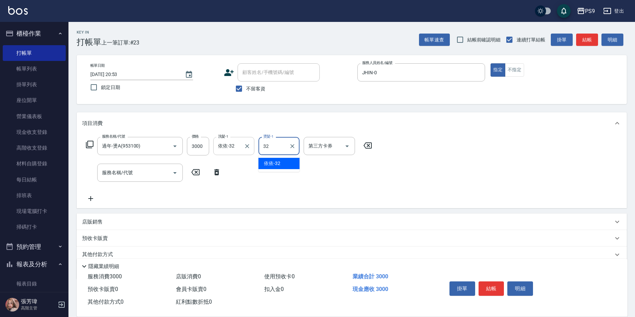
type input "依依-32"
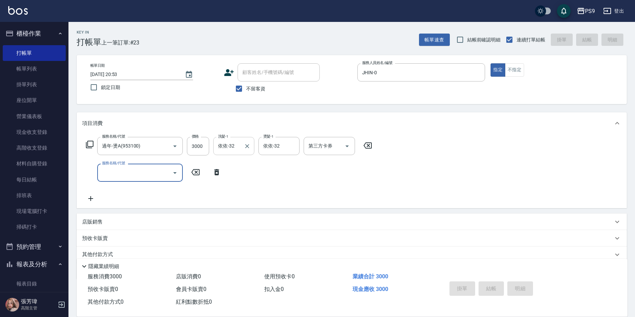
type input "[DATE] 20:54"
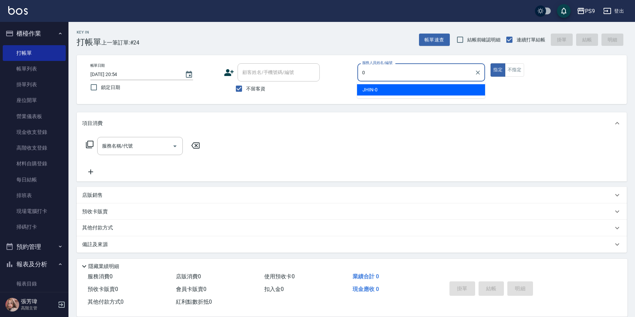
type input "JHIN-0"
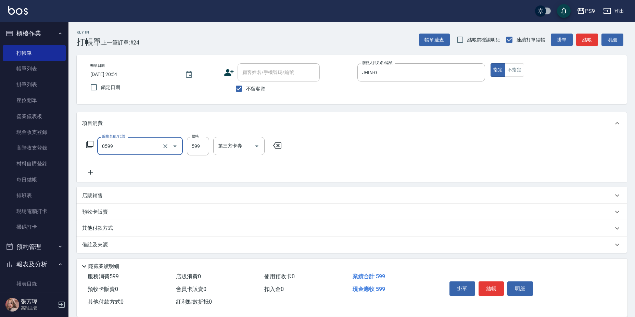
type input "[PERSON_NAME]599(0599)"
type input "600"
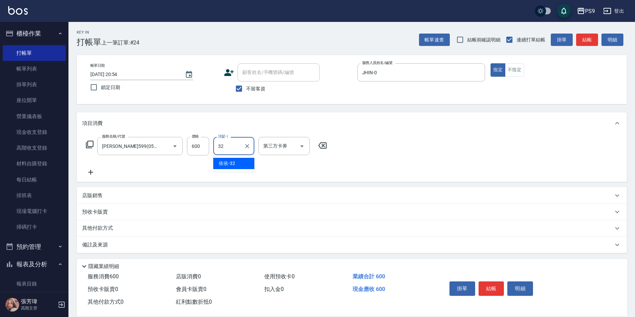
type input "依依-32"
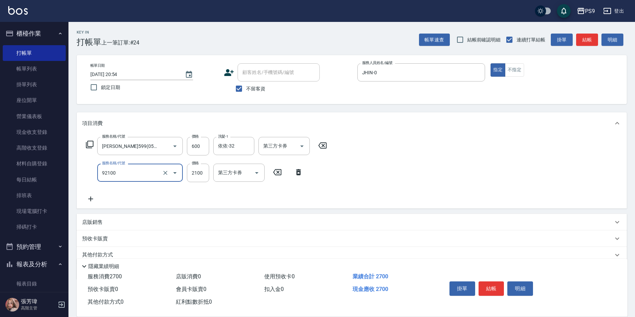
type input "過年-染B(92100)"
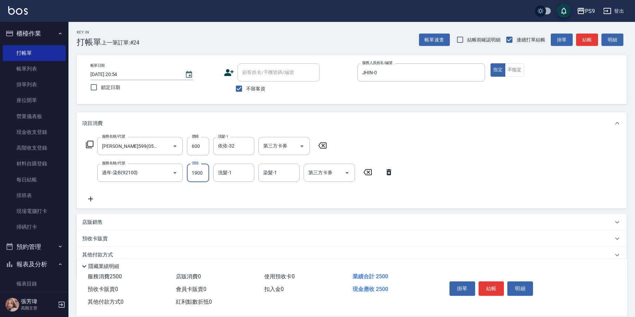
type input "1900"
type input "依依-32"
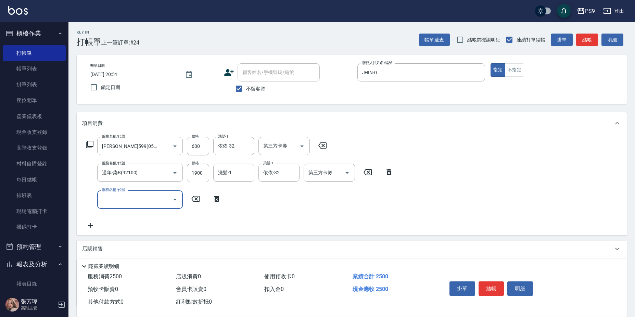
type input "4"
type input "燙髮2000(52000)"
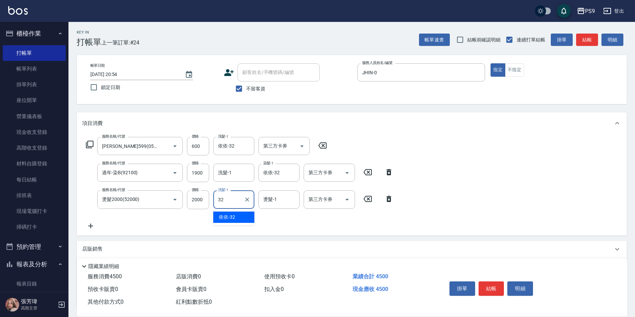
type input "3"
click at [270, 202] on input "燙髮-1" at bounding box center [278, 199] width 35 height 12
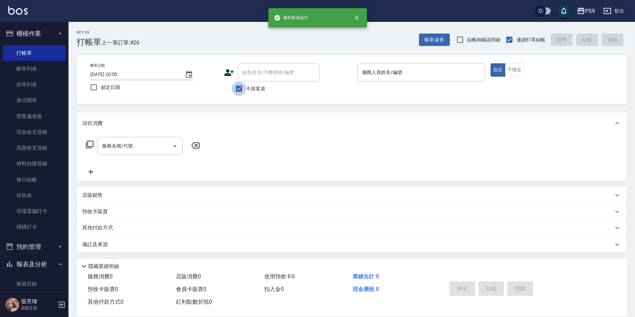
drag, startPoint x: 238, startPoint y: 93, endPoint x: 252, endPoint y: 84, distance: 17.0
click at [240, 92] on input "不留客資" at bounding box center [239, 88] width 14 height 14
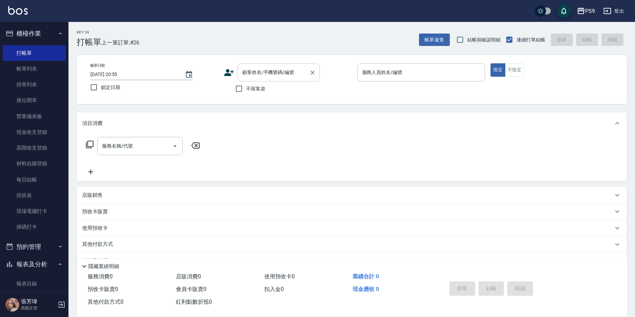
click at [255, 81] on div "顧客姓名/手機號碼/編號" at bounding box center [279, 72] width 82 height 18
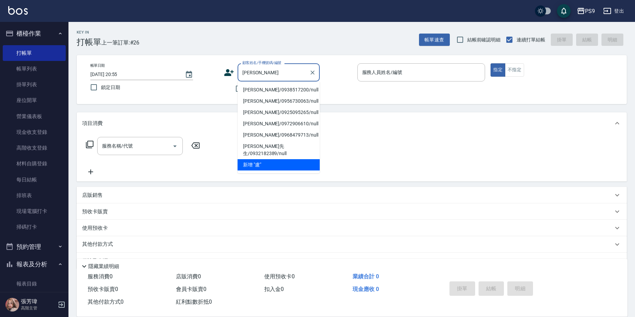
click at [252, 86] on li "[PERSON_NAME]/0938517200/null" at bounding box center [279, 89] width 82 height 11
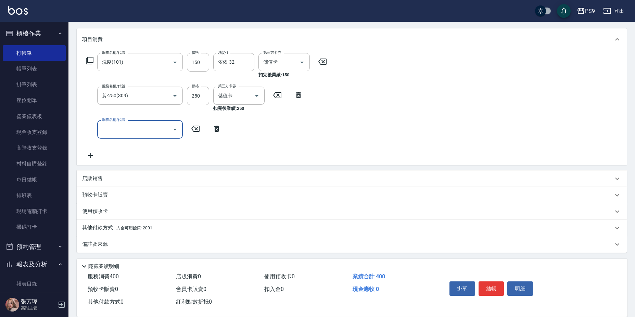
scroll to position [85, 0]
click at [124, 224] on span "入金可用餘額: 2001" at bounding box center [134, 226] width 36 height 5
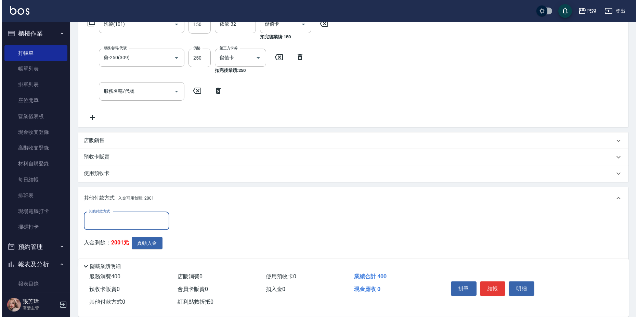
scroll to position [159, 0]
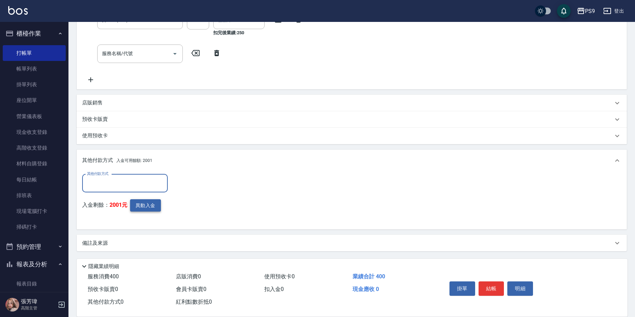
click at [141, 204] on button "異動入金" at bounding box center [145, 205] width 31 height 13
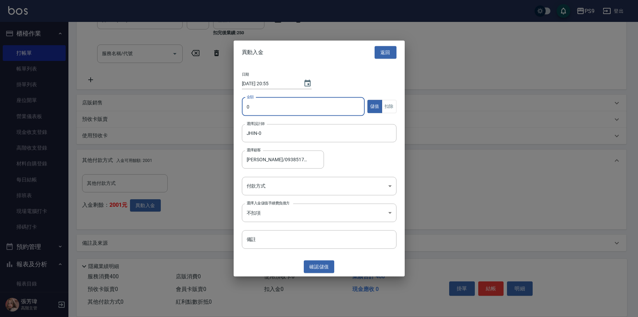
click at [268, 107] on input "0" at bounding box center [303, 106] width 123 height 18
click at [393, 106] on button "扣除" at bounding box center [389, 106] width 15 height 13
click at [272, 183] on body "PS9 登出 櫃檯作業 打帳單 帳單列表 掛單列表 座位開單 營業儀表板 現金收支登錄 高階收支登錄 材料自購登錄 每日結帳 排班表 現場電腦打卡 掃碼打卡 …" at bounding box center [319, 79] width 638 height 476
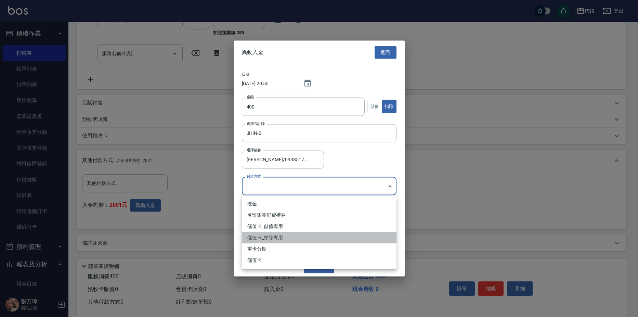
click at [275, 239] on li "儲值卡_扣除專用" at bounding box center [319, 237] width 155 height 11
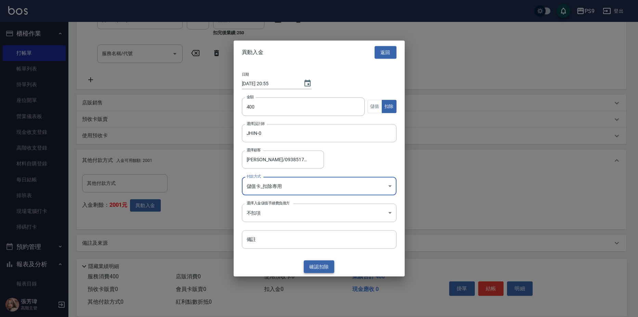
click at [322, 270] on button "確認 扣除" at bounding box center [319, 266] width 31 height 13
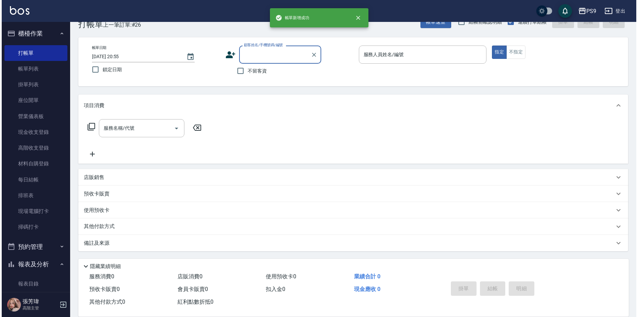
scroll to position [0, 0]
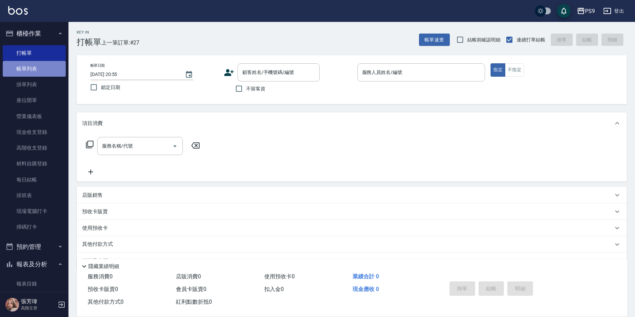
click at [45, 66] on link "帳單列表" at bounding box center [34, 69] width 63 height 16
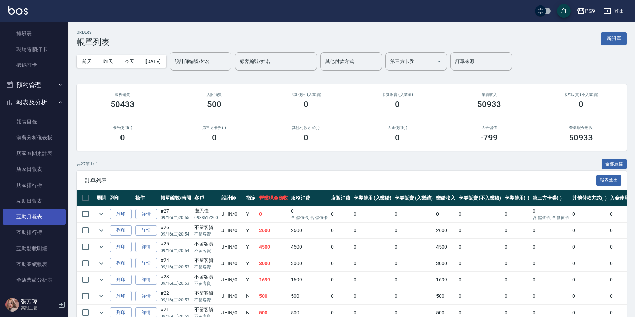
scroll to position [137, 0]
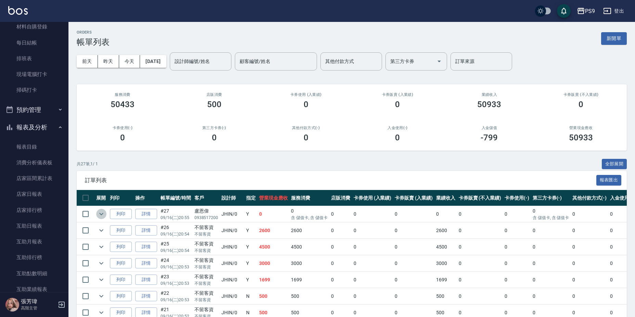
click at [101, 213] on icon "expand row" at bounding box center [101, 214] width 8 height 8
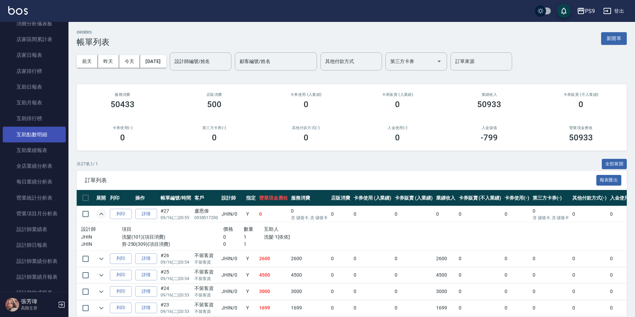
scroll to position [274, 0]
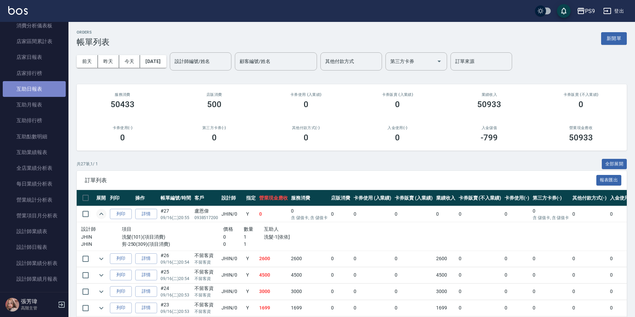
click at [38, 93] on link "互助日報表" at bounding box center [34, 89] width 63 height 16
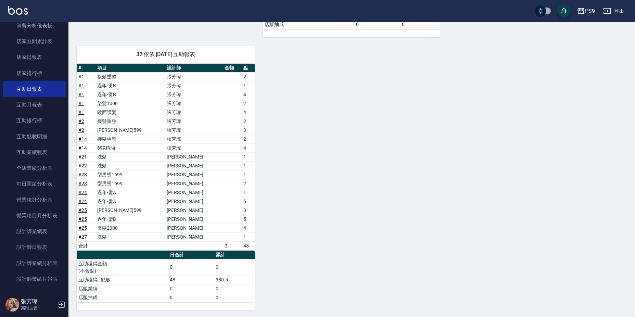
scroll to position [250, 0]
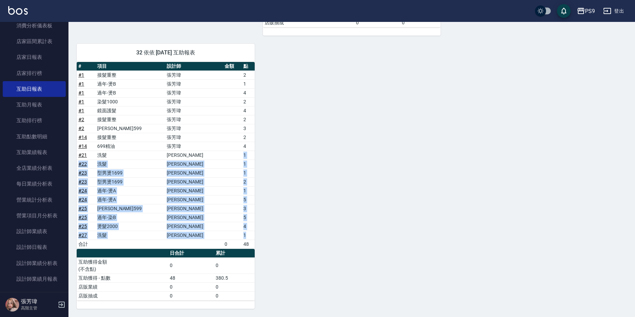
drag, startPoint x: 231, startPoint y: 155, endPoint x: 246, endPoint y: 236, distance: 82.1
click at [246, 236] on tbody "# 1 接髮重整 [PERSON_NAME] 2 # 1 過年-燙B [PERSON_NAME]1 # 1 過年-燙B [PERSON_NAME]4 # 1 …" at bounding box center [166, 159] width 178 height 178
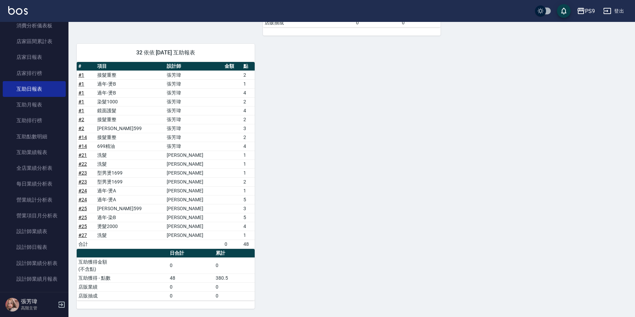
drag, startPoint x: 299, startPoint y: 208, endPoint x: 305, endPoint y: 201, distance: 10.0
click at [299, 207] on div "10 TING [PERSON_NAME][DATE] 互助報表 # 項目 設計師 金額 點 # 8 蜂膠滋養液 500x1 500 合計 500 0 日合計…" at bounding box center [347, 76] width 558 height 466
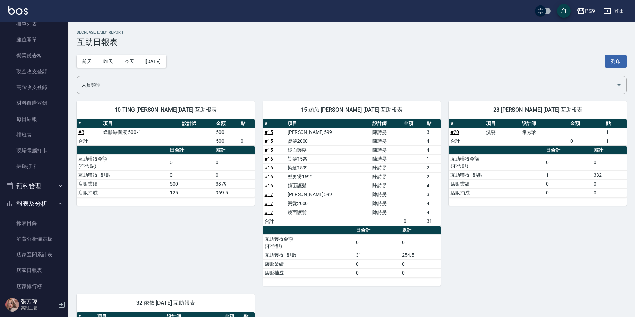
scroll to position [55, 0]
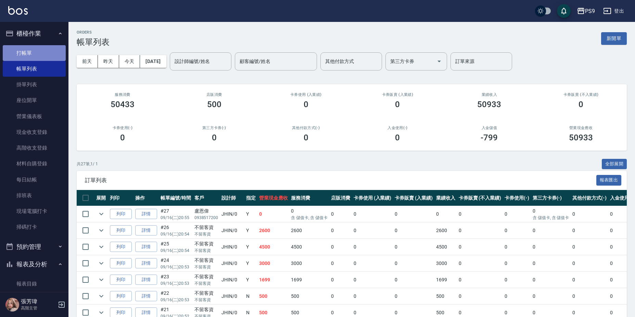
click at [38, 55] on link "打帳單" at bounding box center [34, 53] width 63 height 16
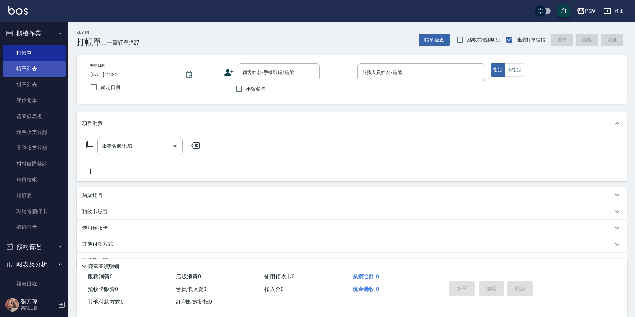
click at [38, 69] on link "帳單列表" at bounding box center [34, 69] width 63 height 16
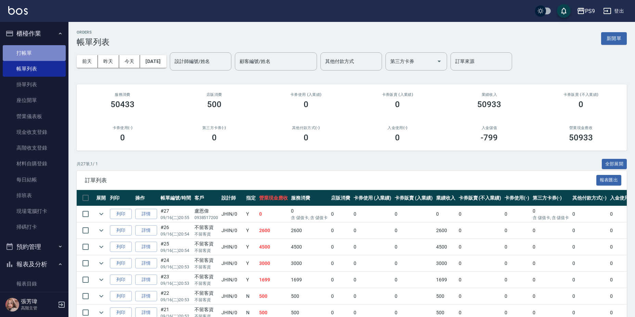
click at [41, 56] on link "打帳單" at bounding box center [34, 53] width 63 height 16
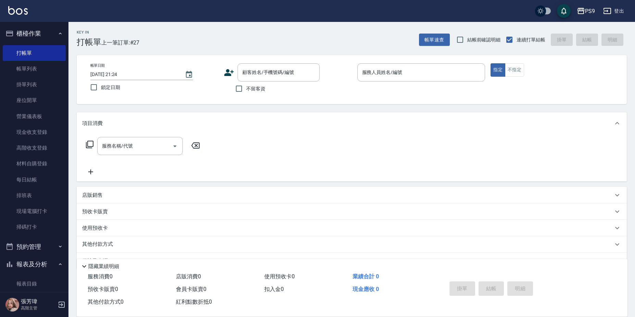
click at [247, 88] on span "不留客資" at bounding box center [255, 88] width 19 height 7
click at [246, 88] on input "不留客資" at bounding box center [239, 88] width 14 height 14
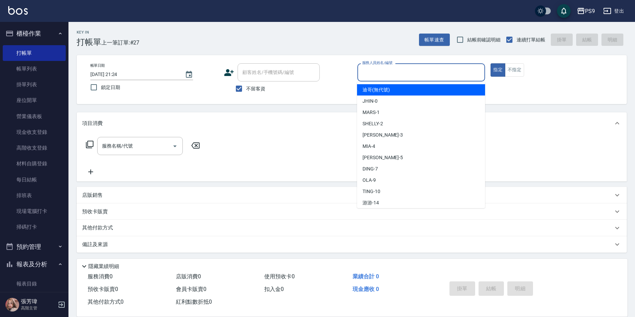
click at [402, 76] on input "服務人員姓名/編號" at bounding box center [421, 72] width 122 height 12
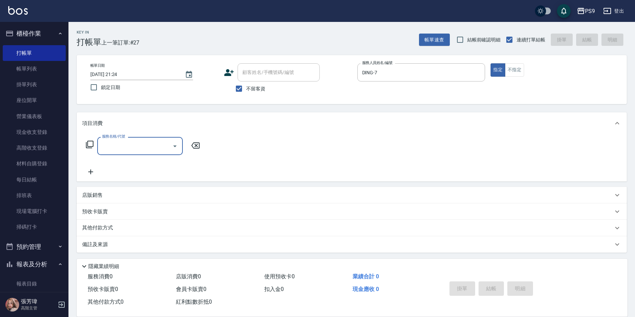
click at [102, 198] on p "店販銷售" at bounding box center [92, 195] width 21 height 7
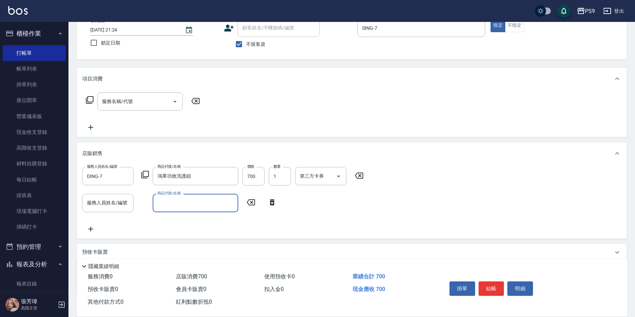
scroll to position [87, 0]
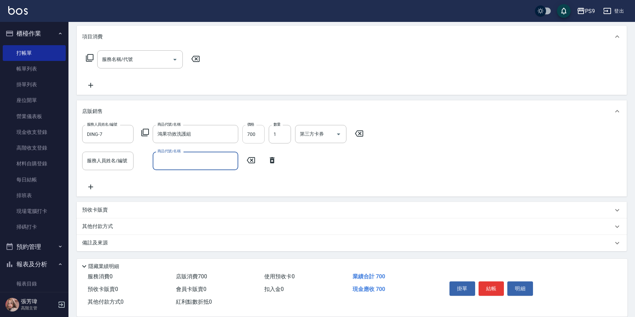
click at [257, 138] on input "700" at bounding box center [253, 134] width 22 height 18
click at [189, 128] on div "鴻果功效洗護組 商品代號/名稱" at bounding box center [196, 134] width 86 height 18
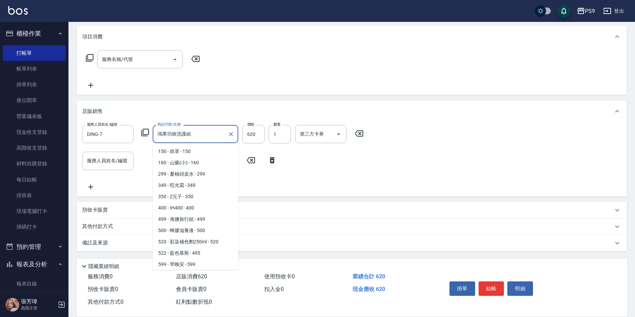
scroll to position [46, 0]
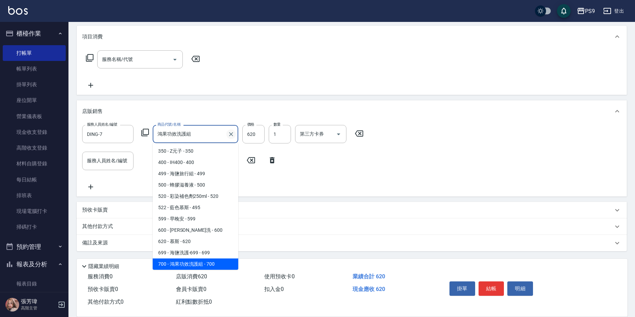
click at [231, 137] on icon "Clear" at bounding box center [231, 134] width 7 height 7
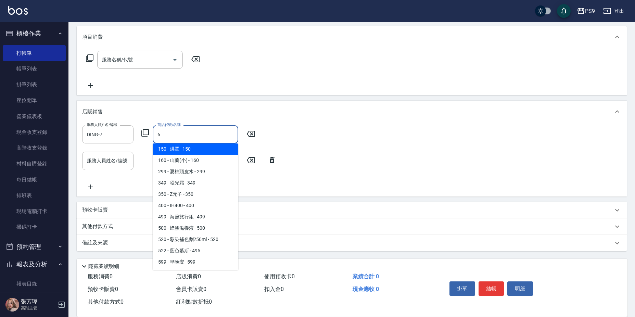
scroll to position [0, 0]
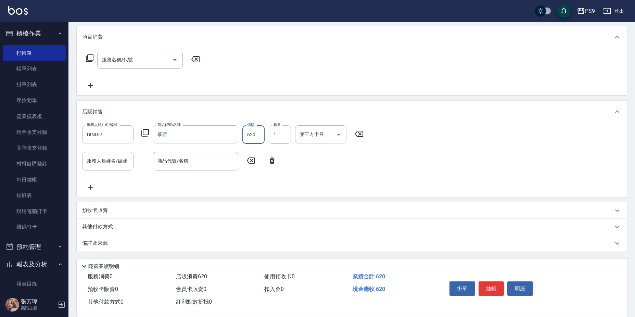
click at [259, 134] on input "620" at bounding box center [253, 134] width 22 height 18
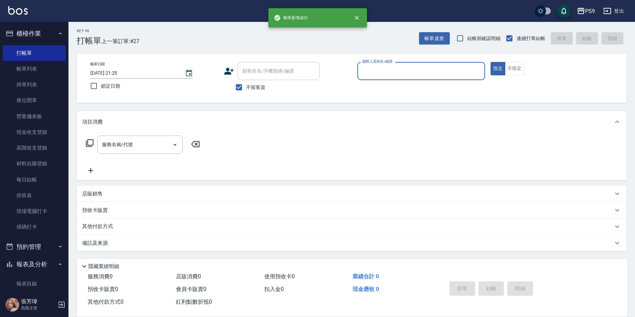
scroll to position [1, 0]
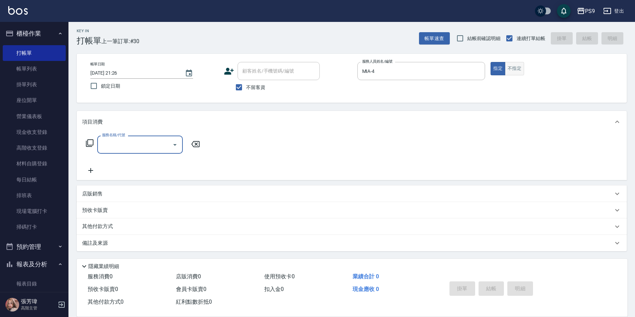
click at [513, 66] on button "不指定" at bounding box center [514, 68] width 19 height 13
click at [137, 153] on div "服務名稱/代號" at bounding box center [140, 145] width 86 height 18
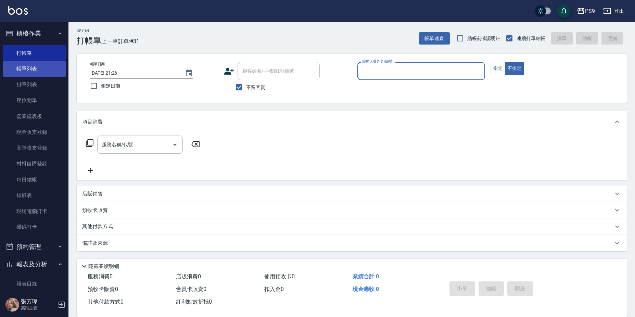
click at [52, 64] on link "帳單列表" at bounding box center [34, 69] width 63 height 16
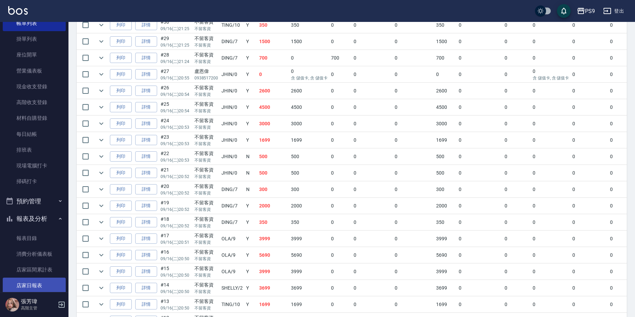
scroll to position [137, 0]
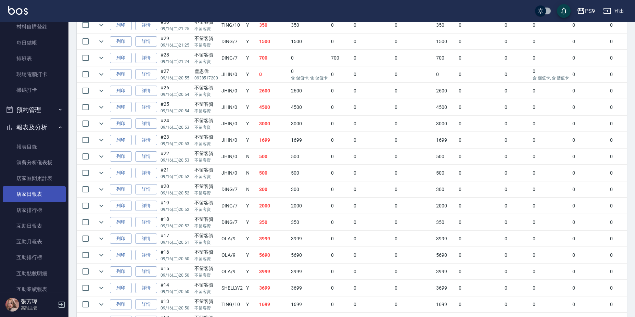
click at [47, 193] on link "店家日報表" at bounding box center [34, 194] width 63 height 16
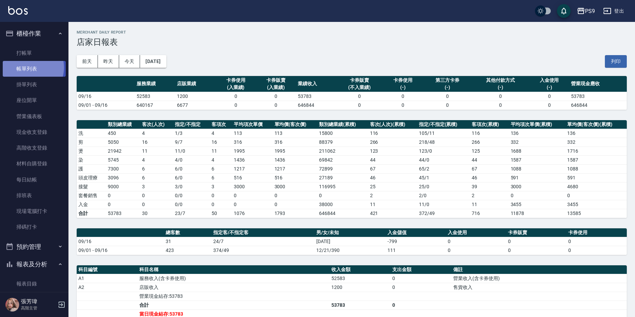
click at [29, 67] on link "帳單列表" at bounding box center [34, 69] width 63 height 16
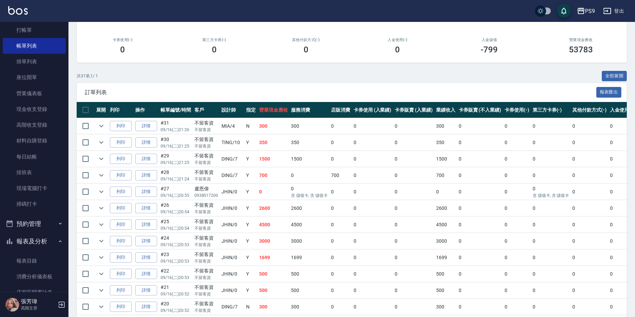
scroll to position [68, 0]
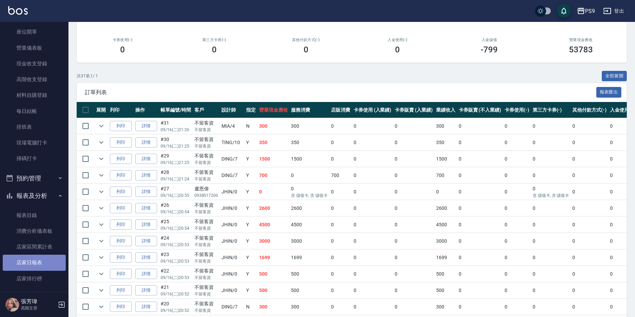
click at [40, 258] on link "店家日報表" at bounding box center [34, 263] width 63 height 16
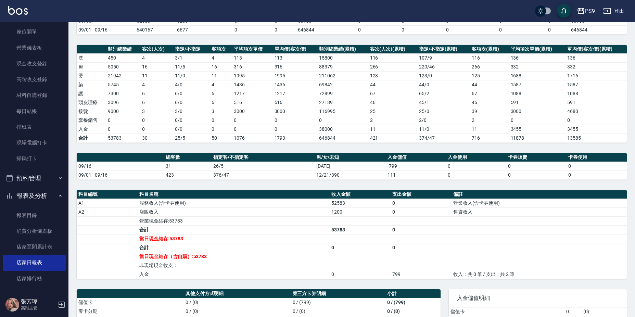
scroll to position [136, 0]
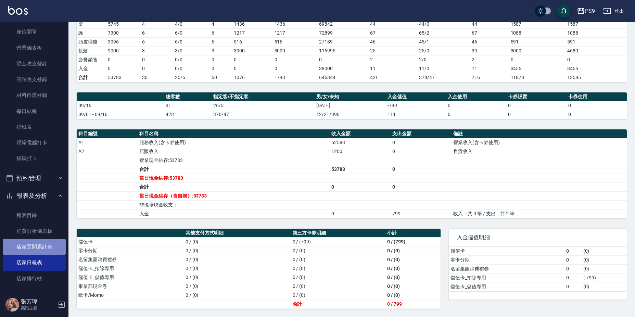
click at [35, 248] on link "店家區間累計表" at bounding box center [34, 247] width 63 height 16
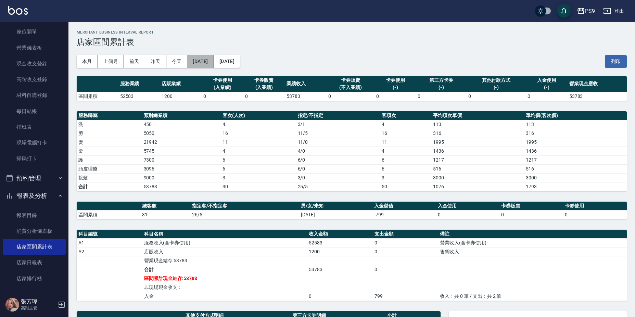
click at [208, 59] on button "[DATE]" at bounding box center [200, 61] width 26 height 13
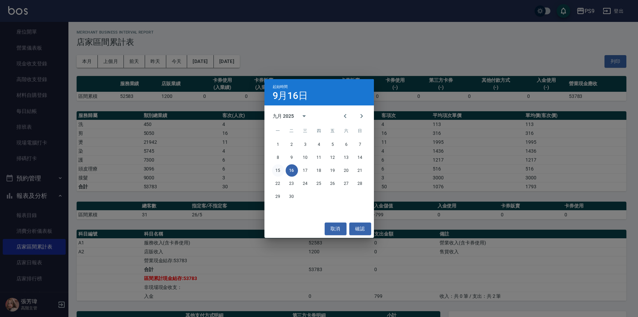
click at [278, 172] on button "15" at bounding box center [278, 170] width 12 height 12
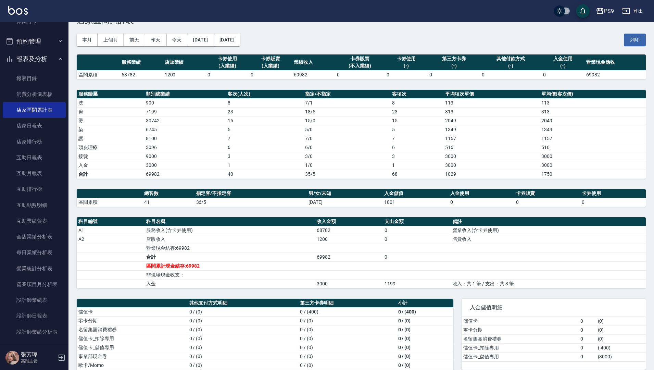
scroll to position [39, 0]
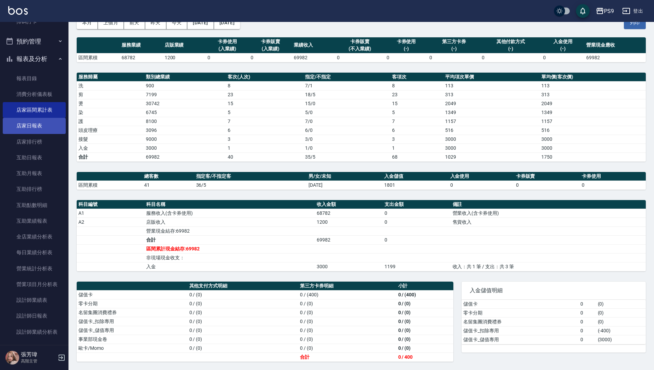
click at [33, 127] on link "店家日報表" at bounding box center [34, 126] width 63 height 16
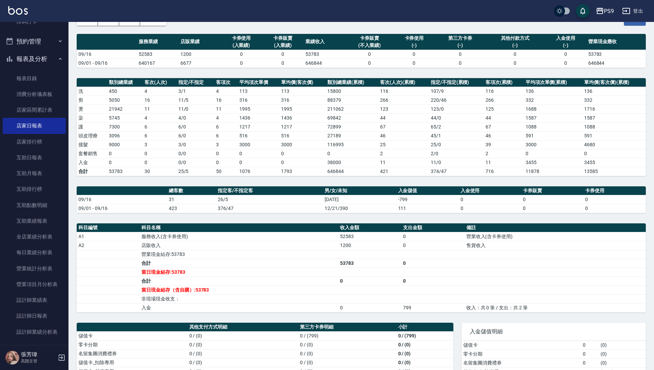
scroll to position [83, 0]
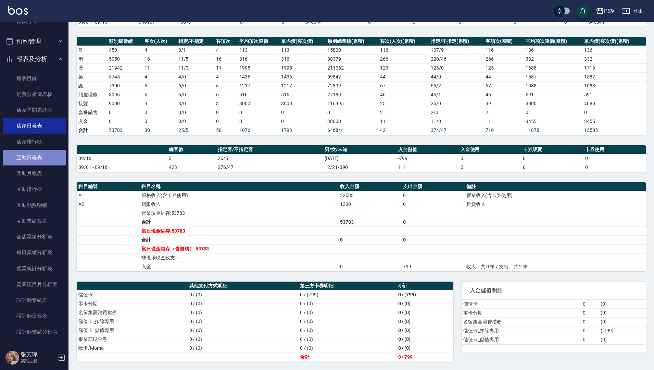
drag, startPoint x: 40, startPoint y: 156, endPoint x: 48, endPoint y: 156, distance: 7.9
click at [40, 156] on link "互助日報表" at bounding box center [34, 158] width 63 height 16
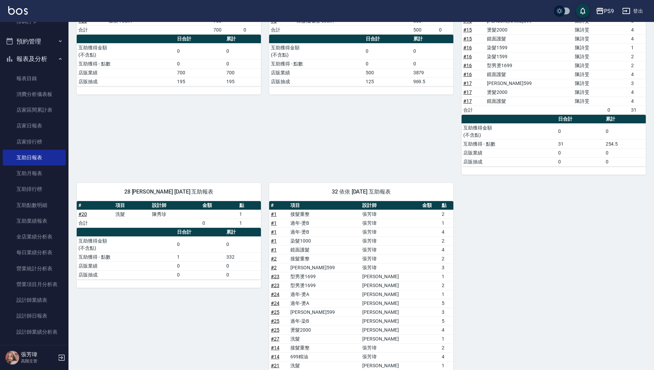
scroll to position [197, 0]
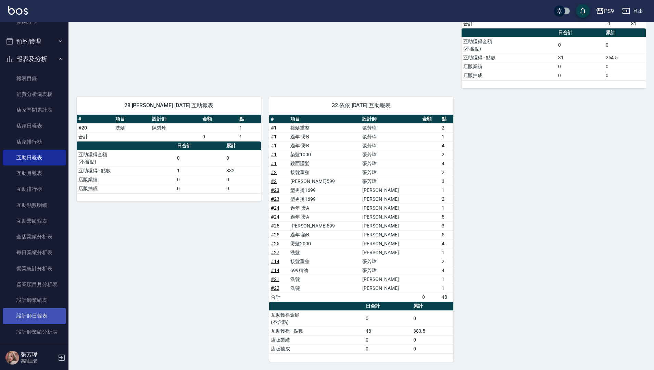
click at [42, 314] on link "設計師日報表" at bounding box center [34, 316] width 63 height 16
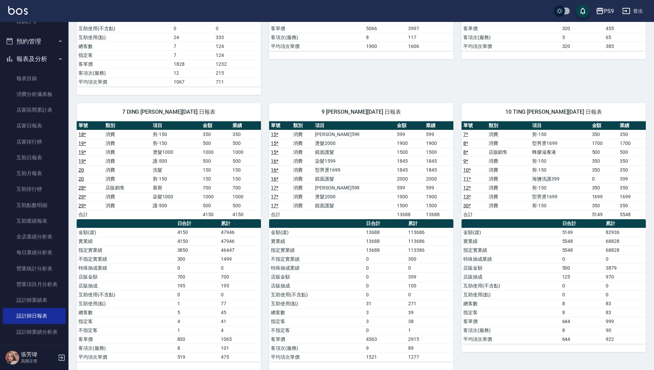
scroll to position [265, 0]
